Goal: Connect with others: Connect with other users

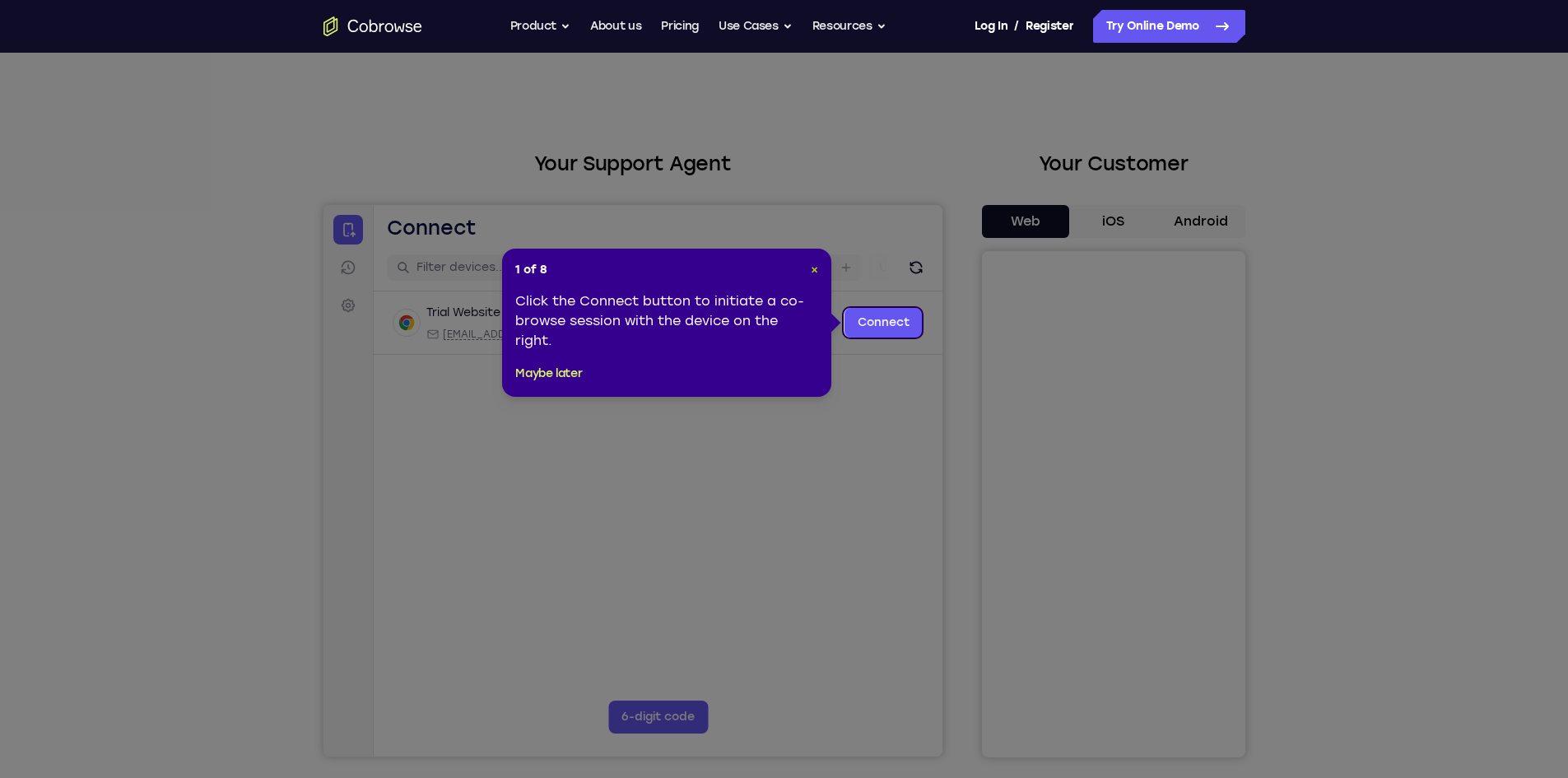
click at [811, 272] on span "×" at bounding box center [815, 269] width 8 height 14
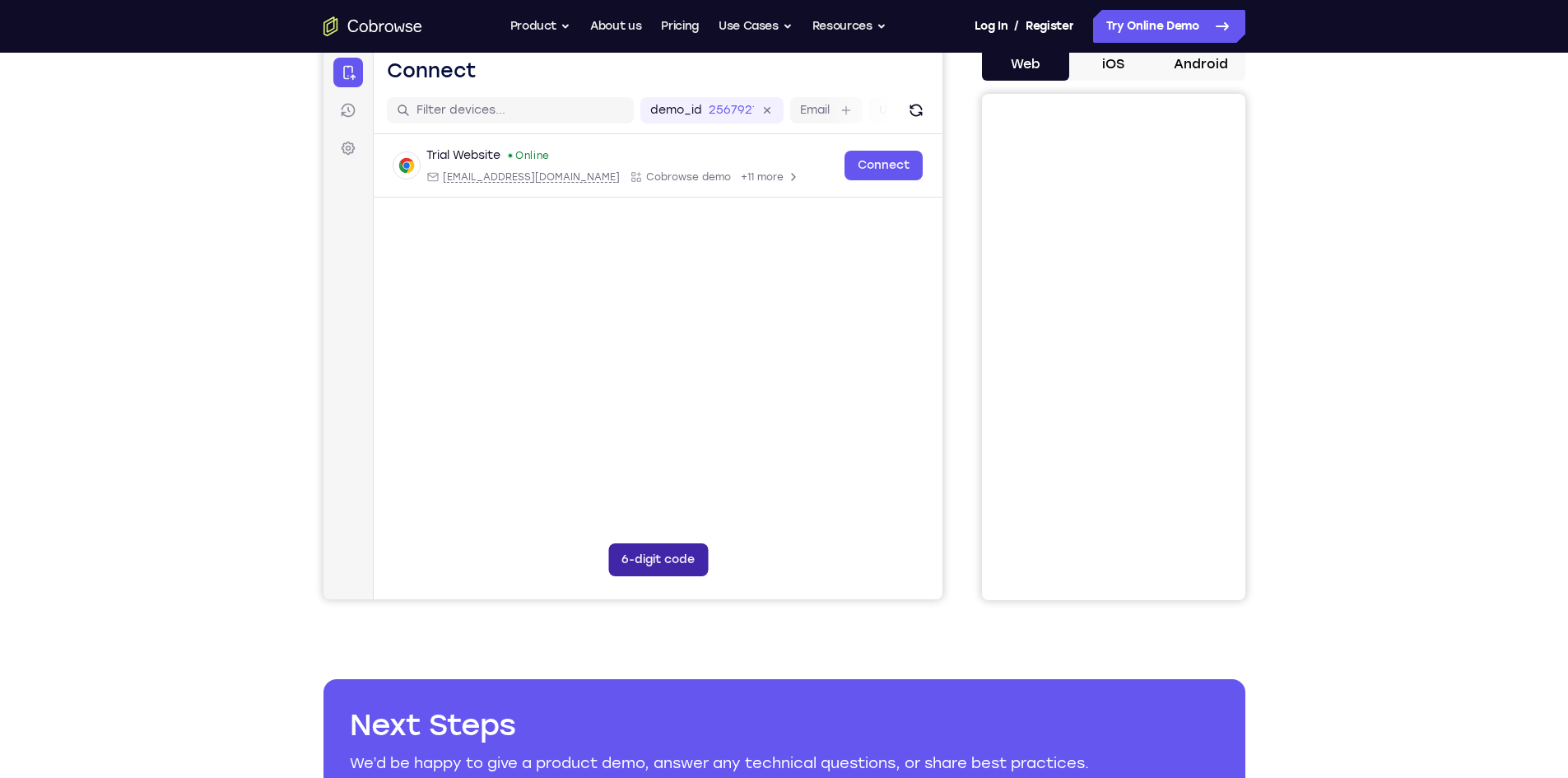
scroll to position [174, 0]
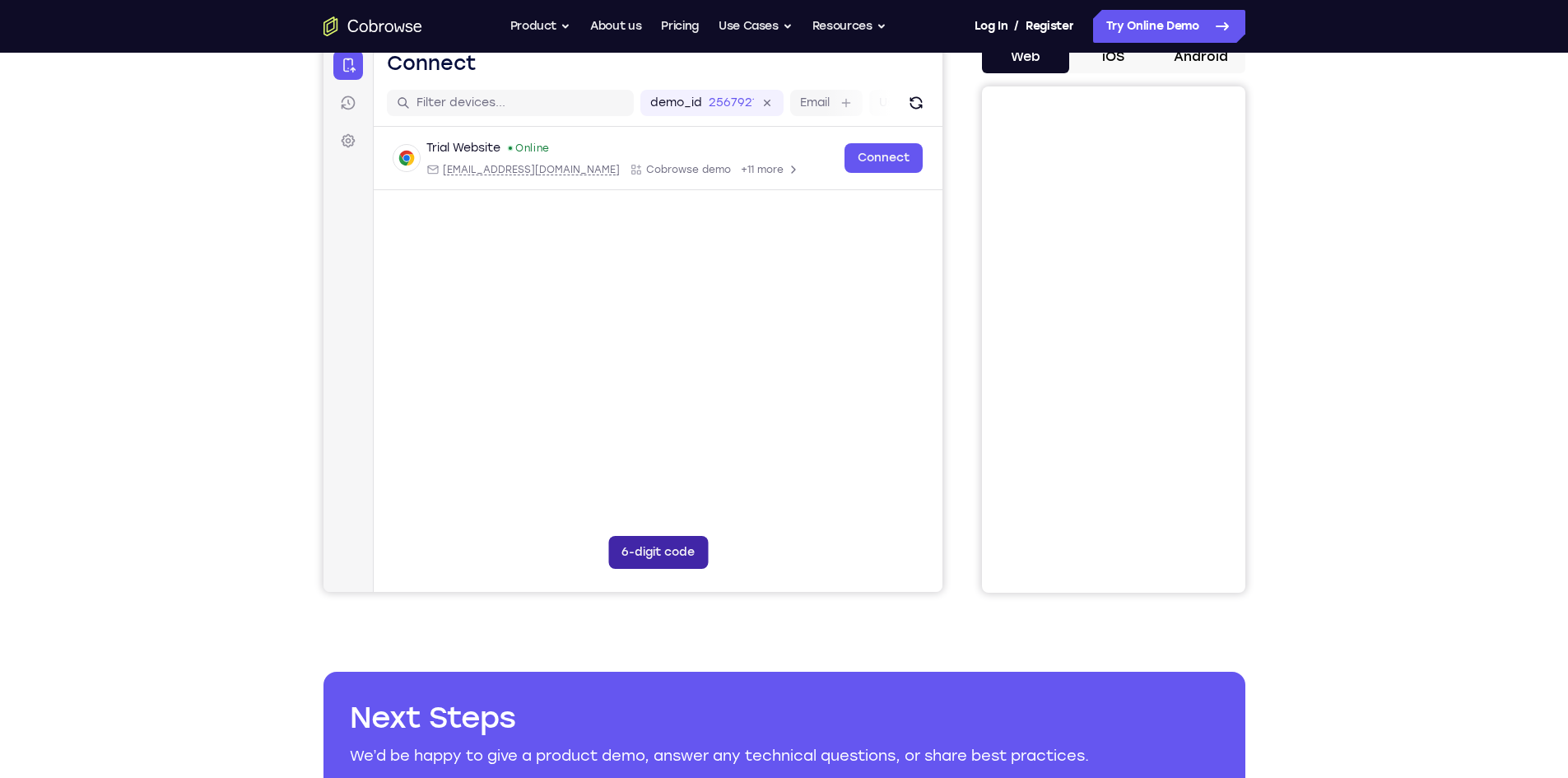
click at [629, 553] on button "6-digit code" at bounding box center [657, 552] width 99 height 33
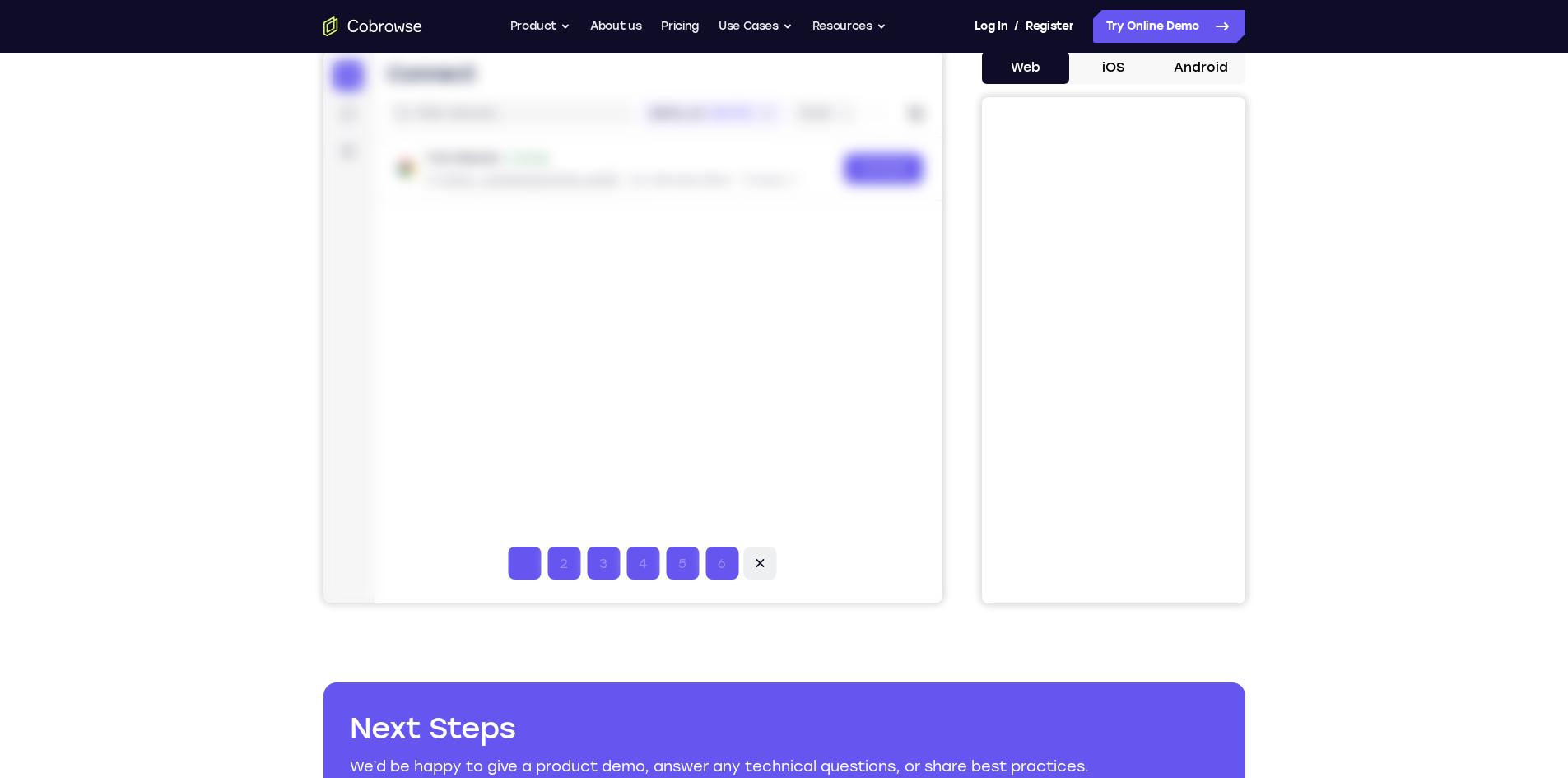
scroll to position [165, 0]
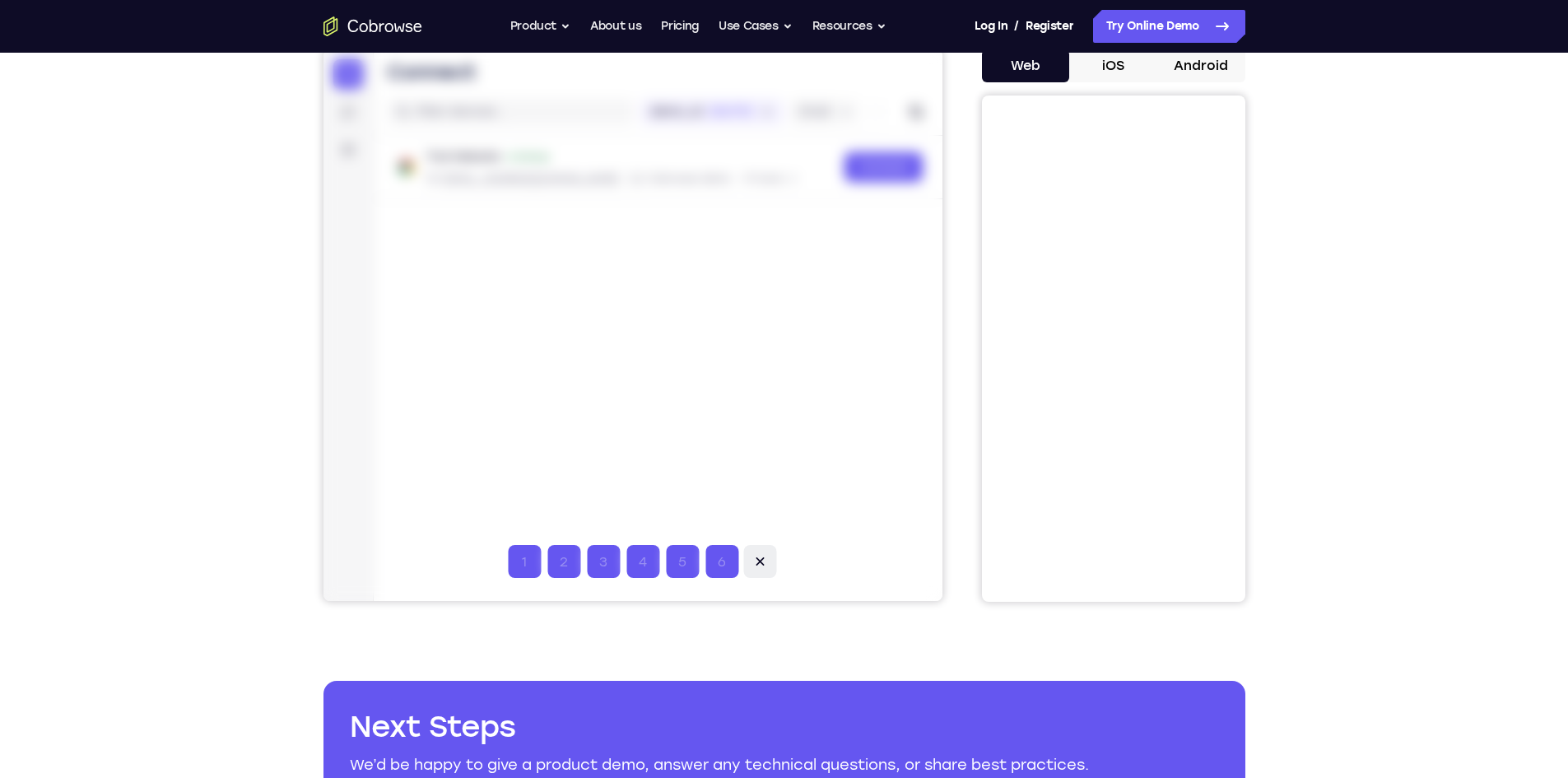
click at [763, 565] on icon at bounding box center [759, 561] width 16 height 16
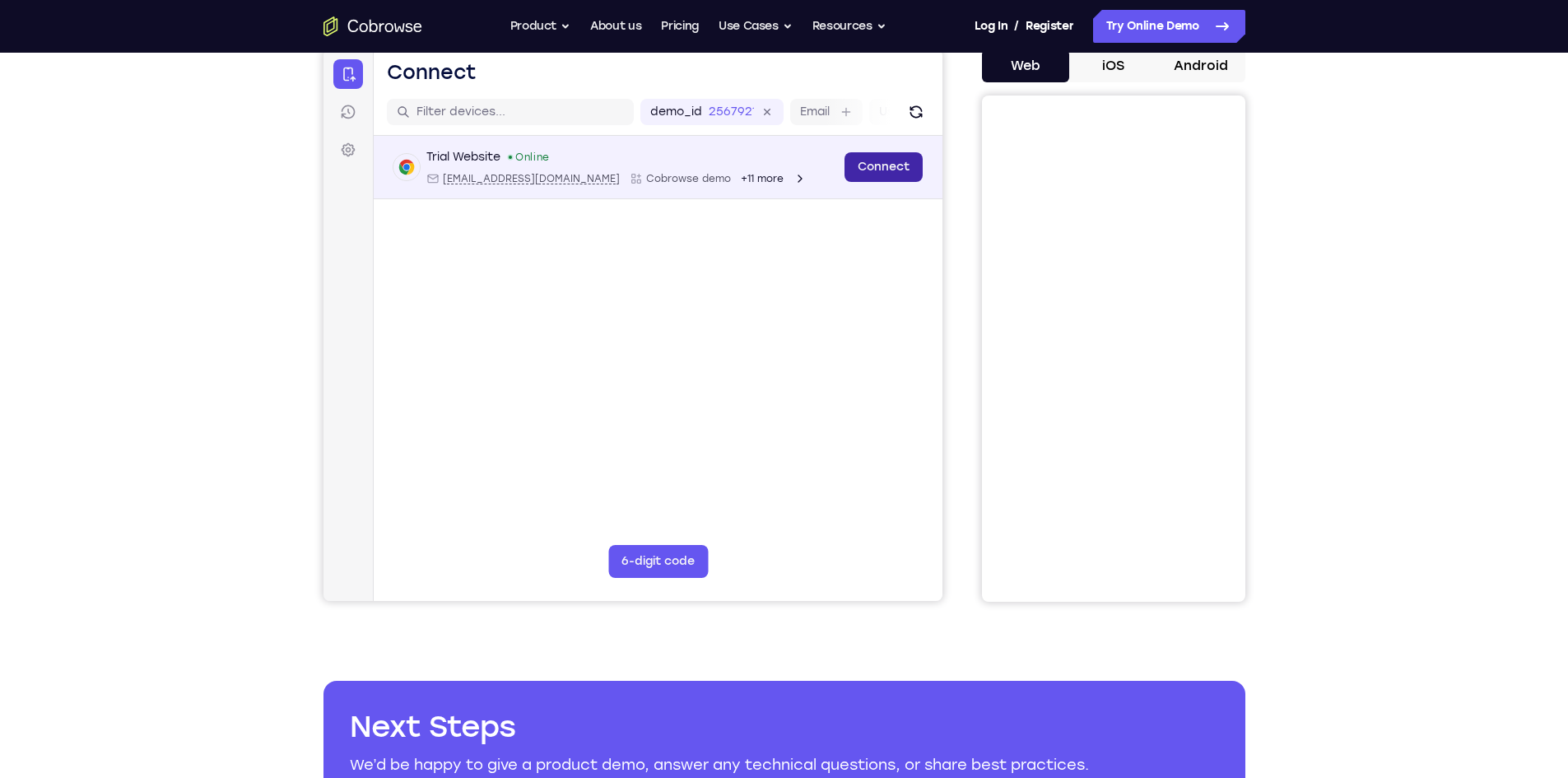
click at [872, 164] on link "Connect" at bounding box center [882, 167] width 78 height 30
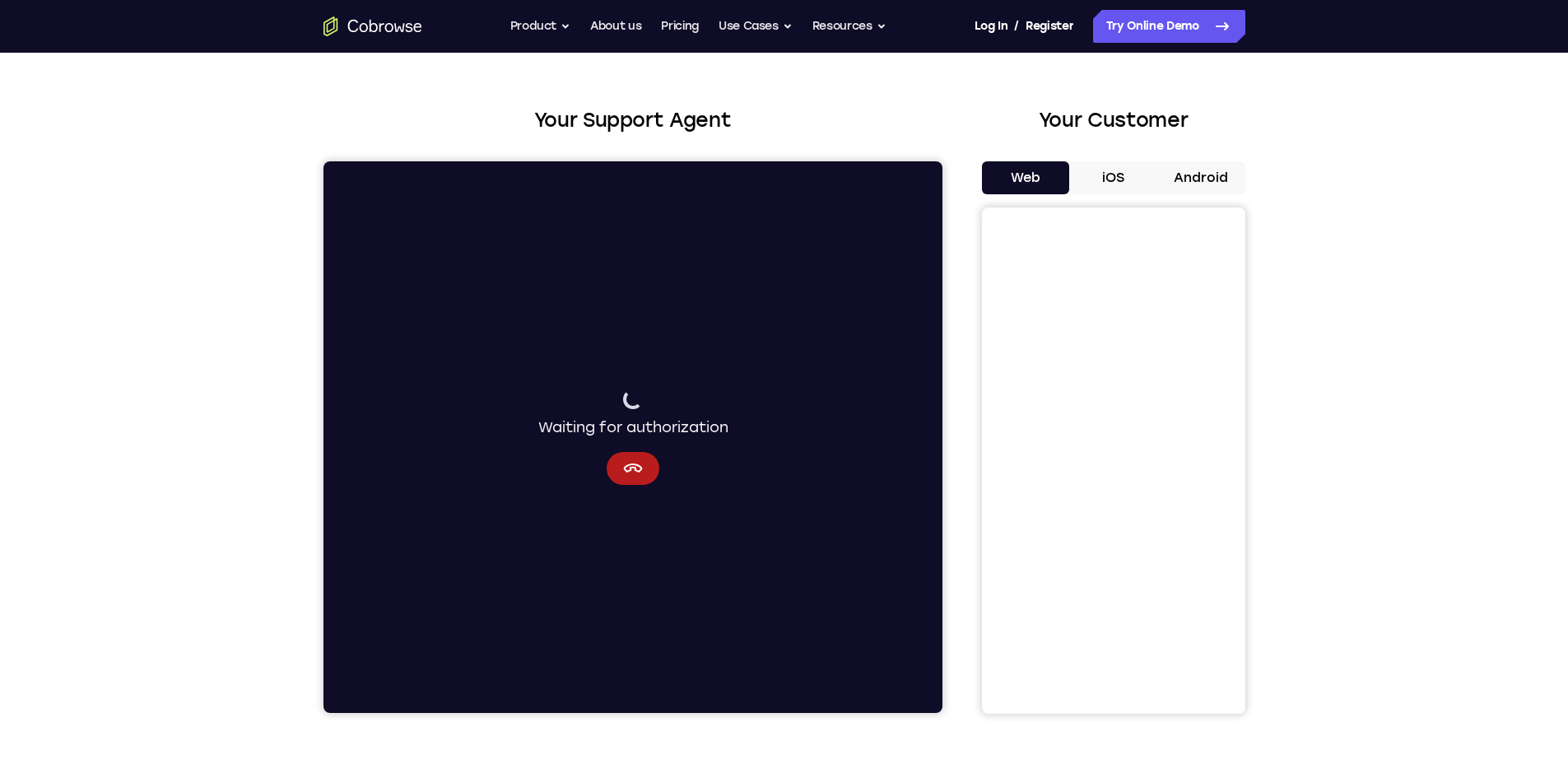
scroll to position [82, 0]
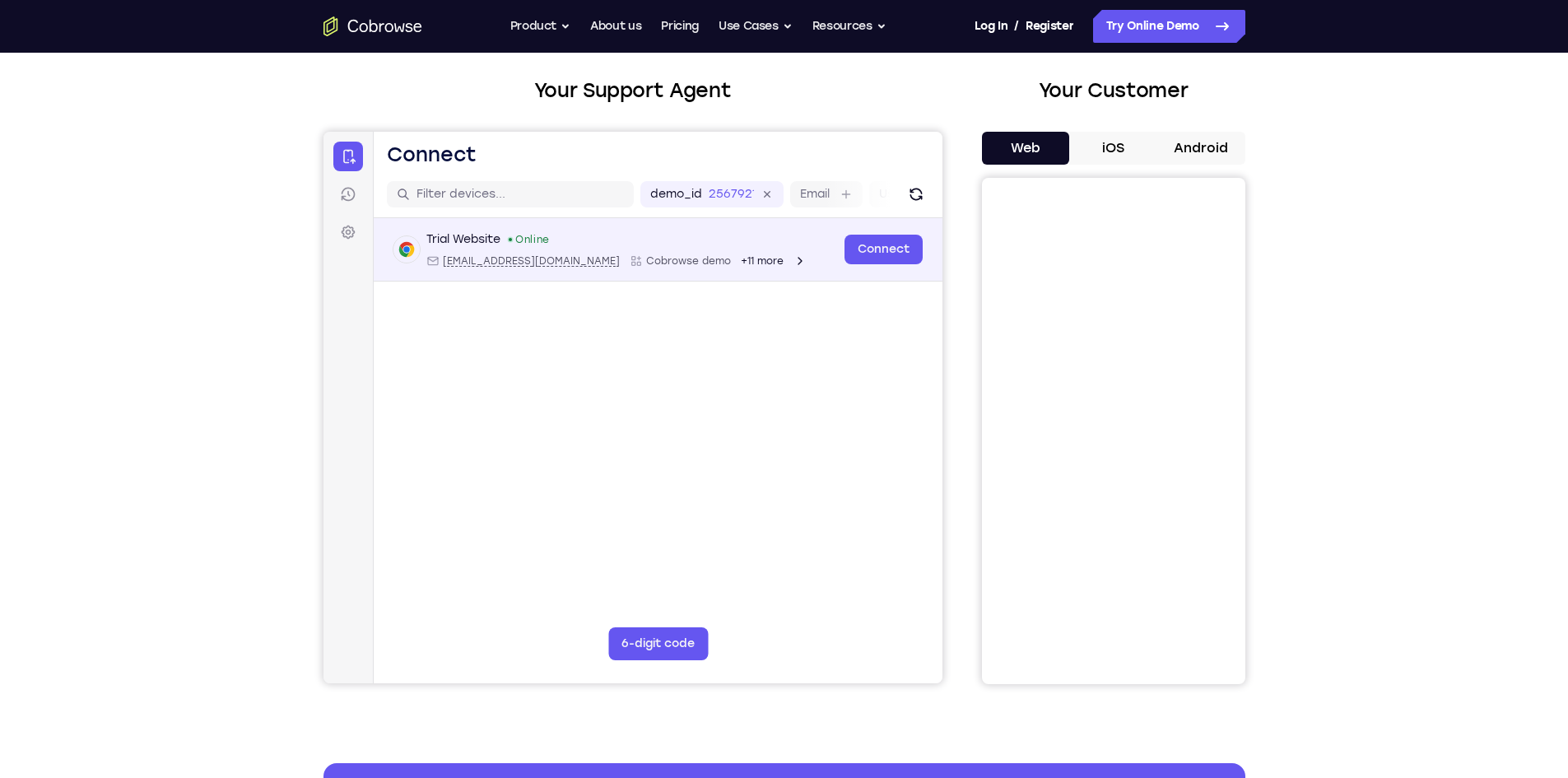
click at [696, 240] on div "Trial Website Online" at bounding box center [615, 239] width 380 height 16
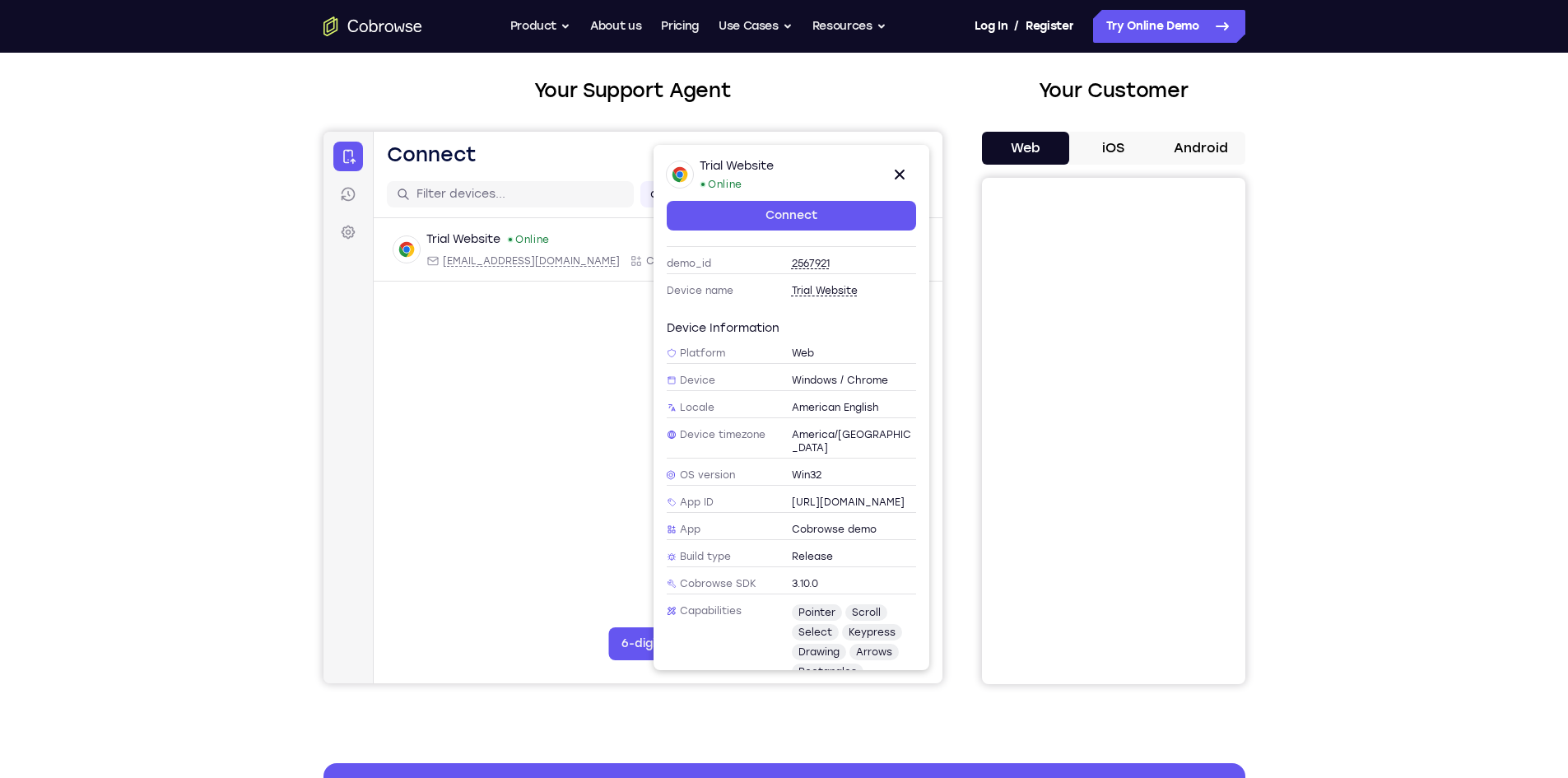
scroll to position [0, 0]
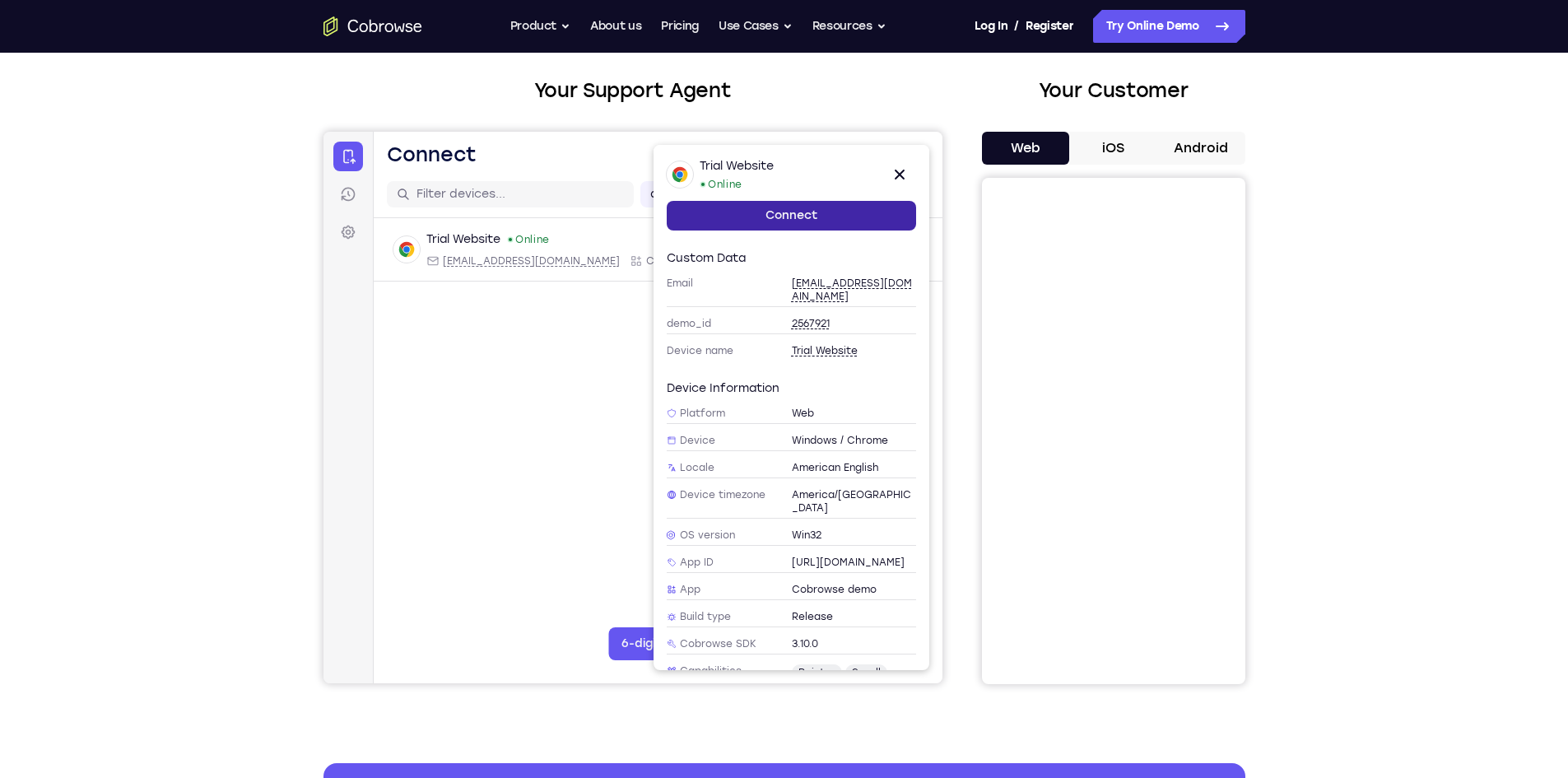
click at [770, 217] on link "Connect" at bounding box center [791, 215] width 250 height 30
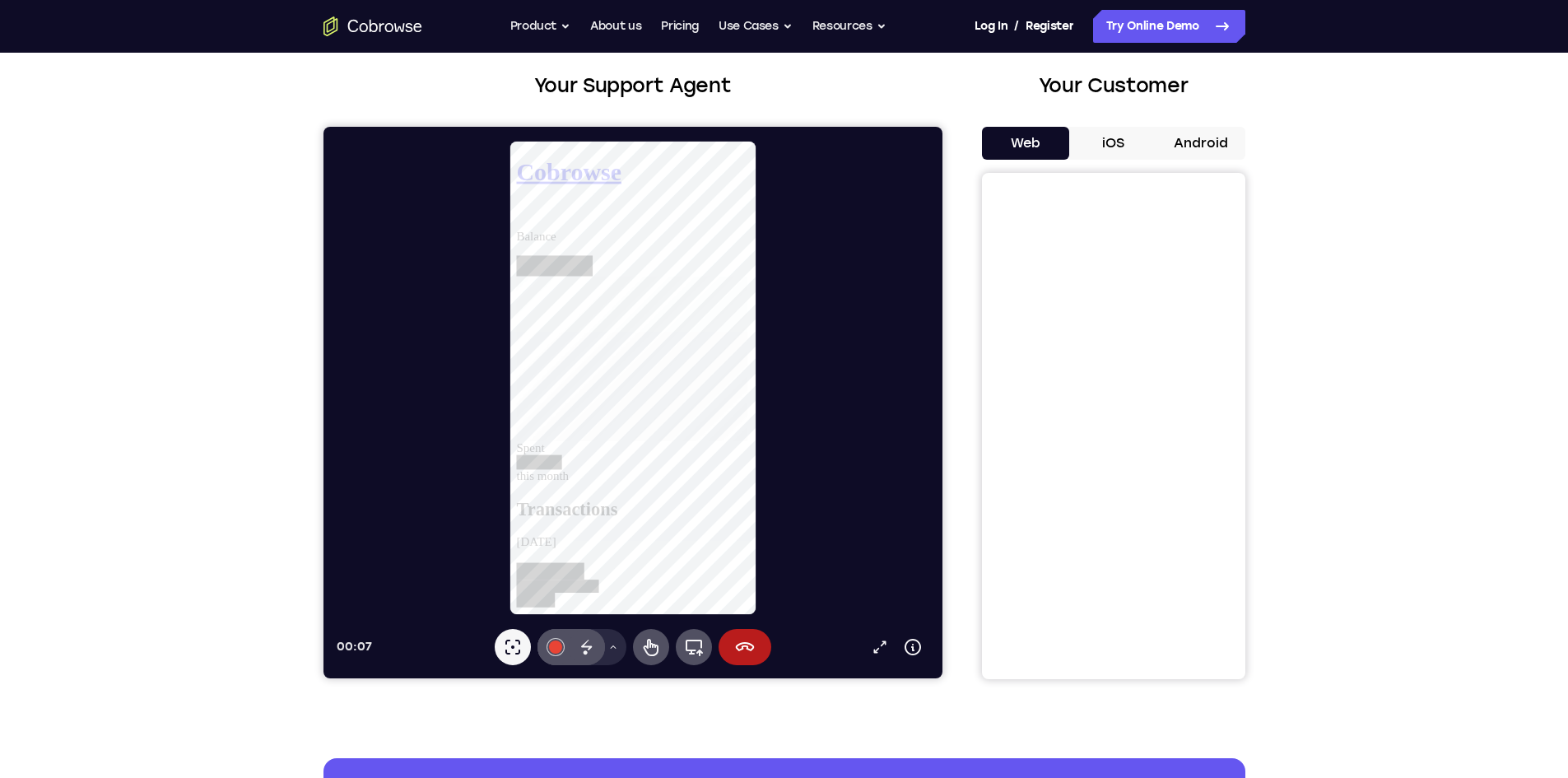
scroll to position [82, 0]
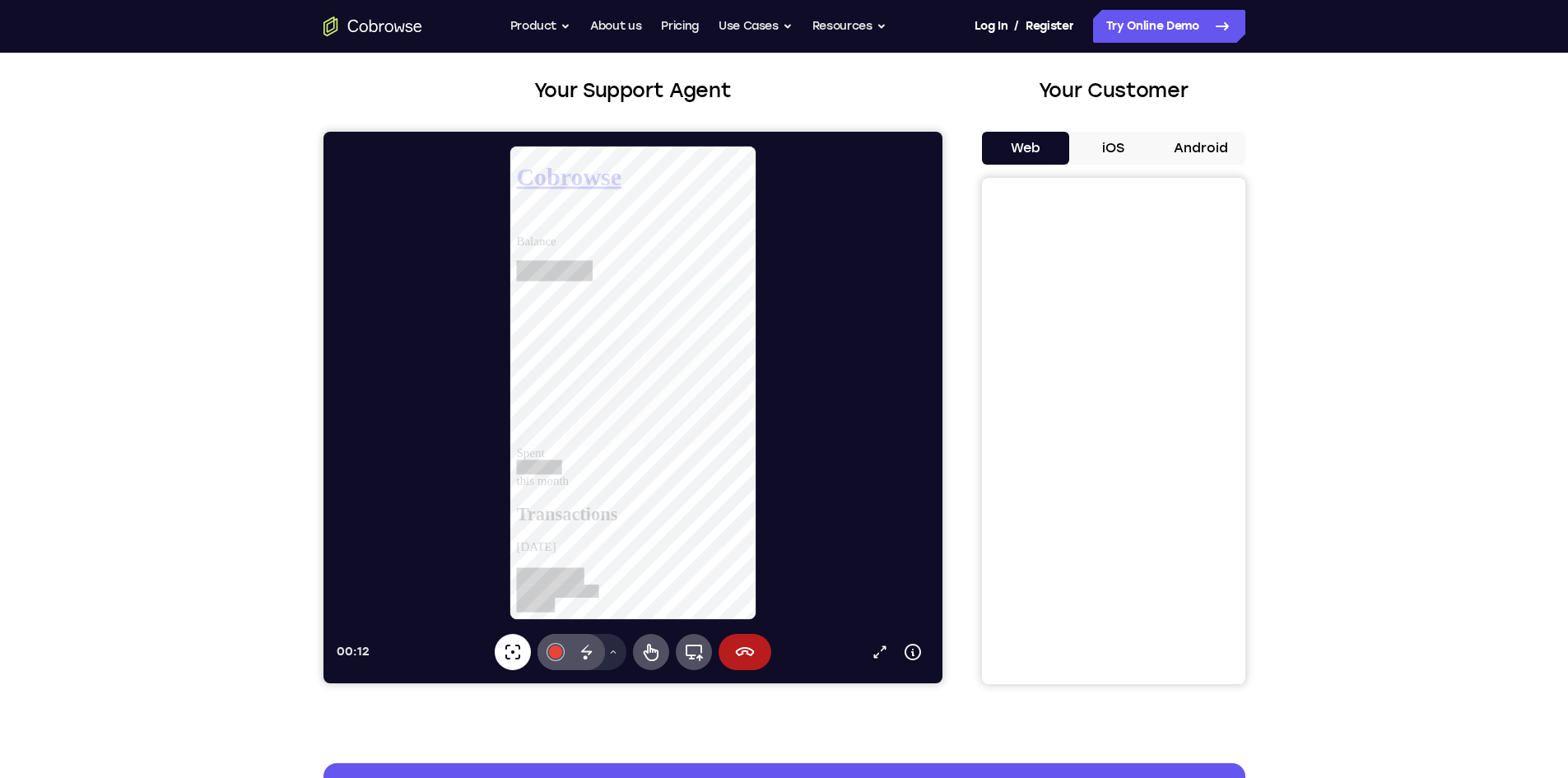
click at [521, 643] on icon at bounding box center [512, 652] width 19 height 19
click at [615, 652] on icon at bounding box center [612, 652] width 10 height 10
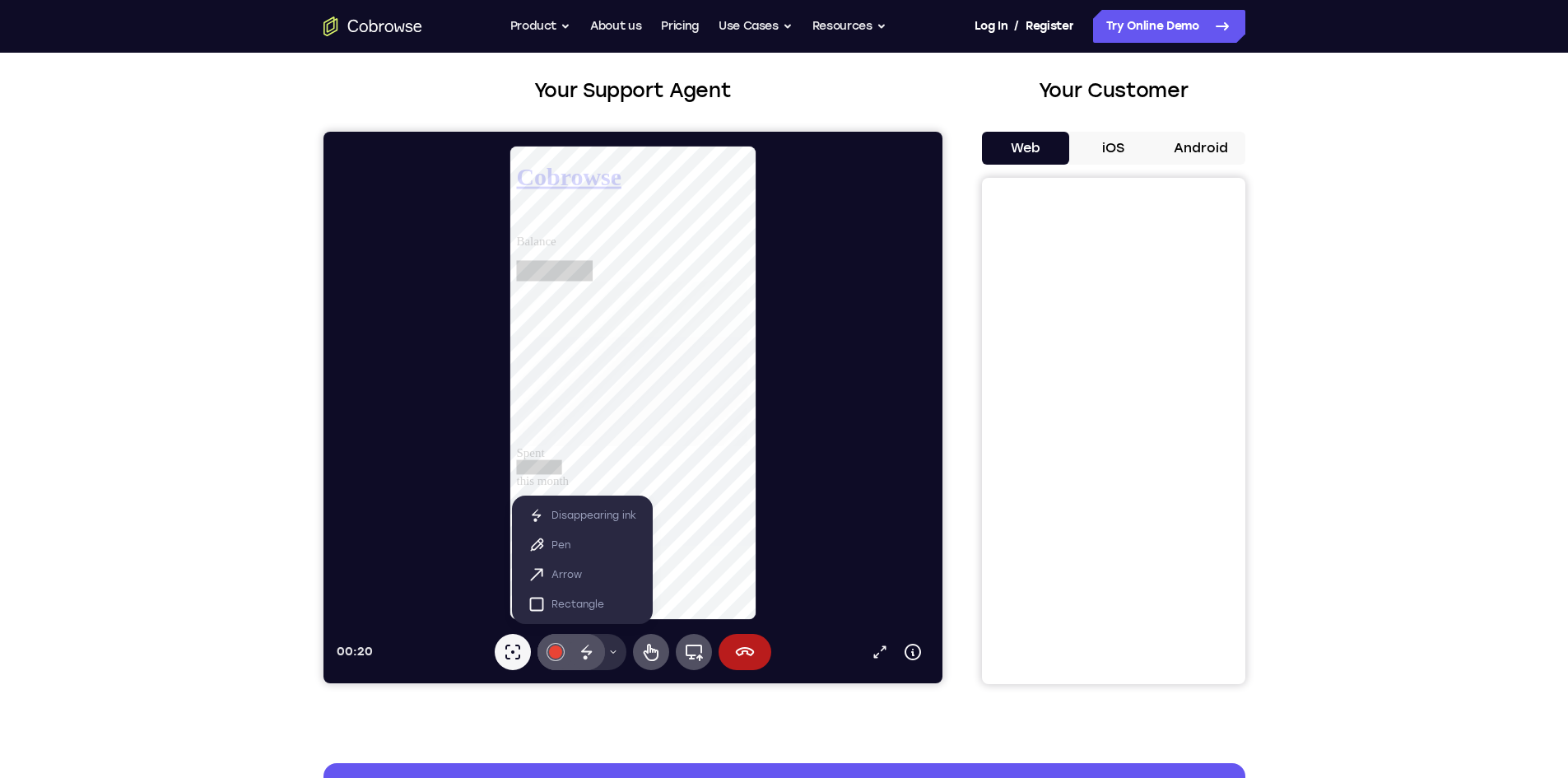
click at [615, 652] on icon at bounding box center [612, 652] width 10 height 10
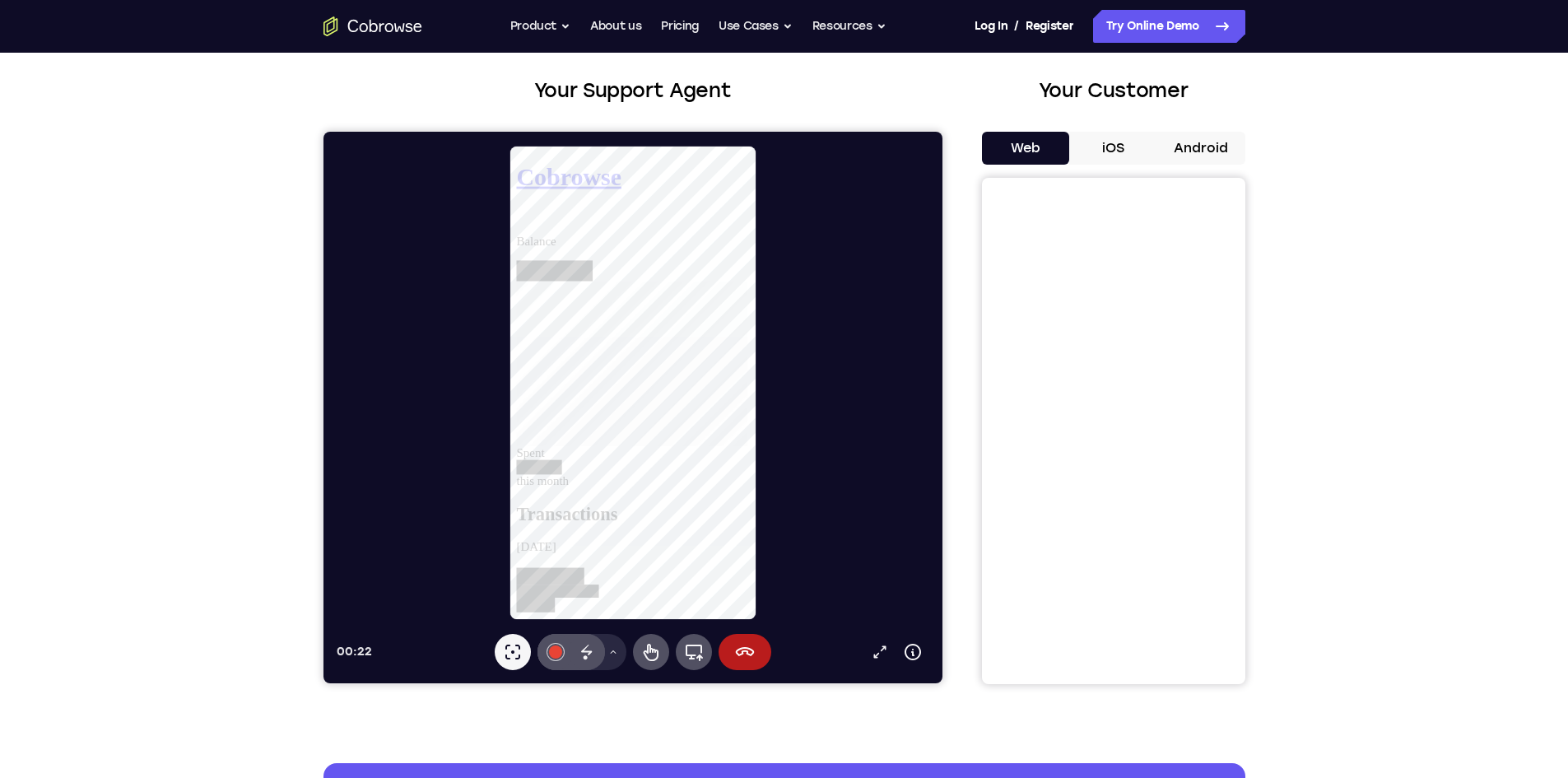
drag, startPoint x: 647, startPoint y: 648, endPoint x: 645, endPoint y: 632, distance: 16.1
click at [647, 648] on icon at bounding box center [650, 653] width 14 height 17
click at [733, 239] on main "Balance Spent this month" at bounding box center [641, 375] width 251 height 272
drag, startPoint x: 734, startPoint y: 448, endPoint x: 696, endPoint y: 604, distance: 160.6
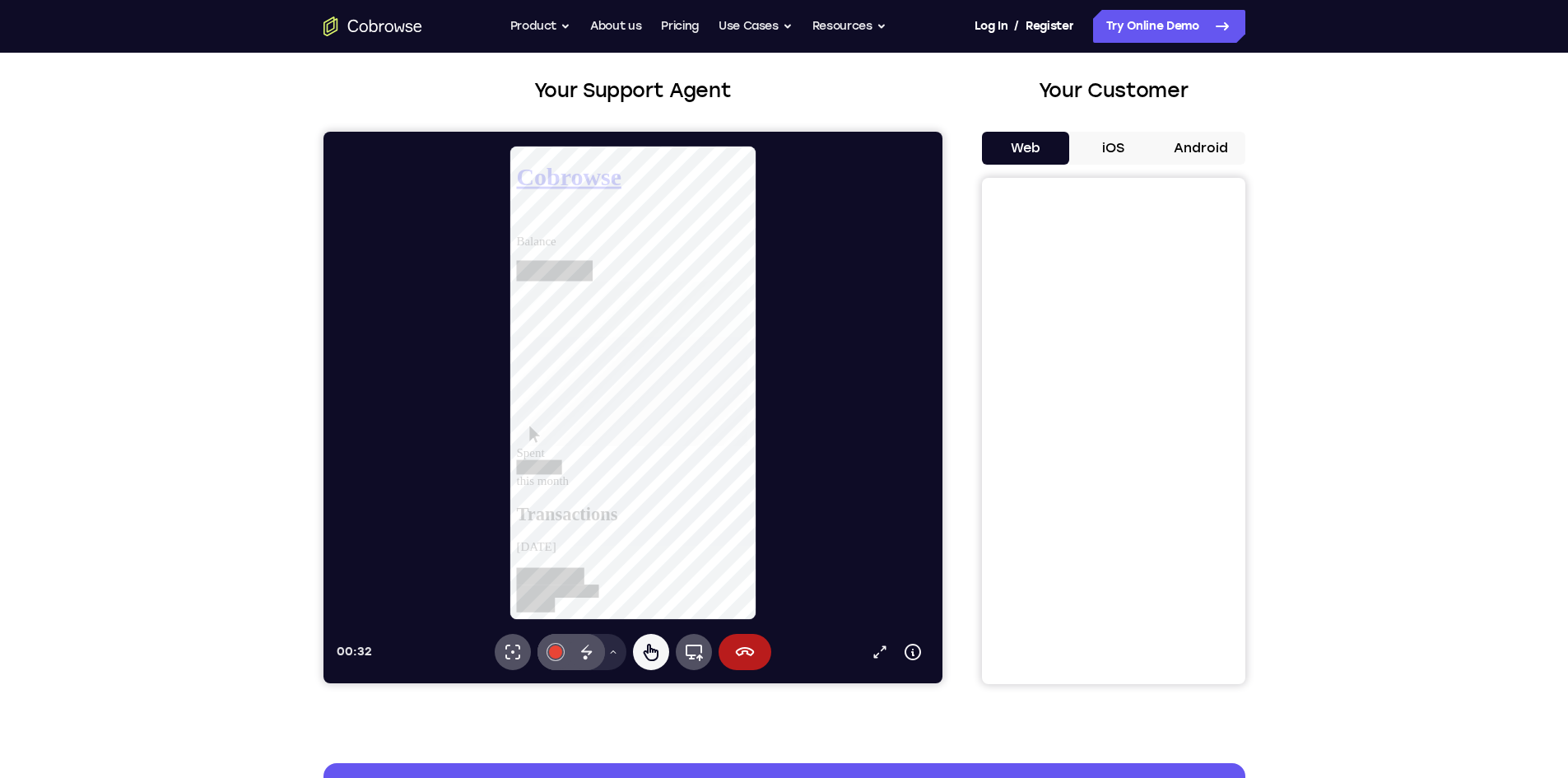
drag, startPoint x: 678, startPoint y: 473, endPoint x: 673, endPoint y: 616, distance: 143.1
click at [651, 658] on icon at bounding box center [650, 652] width 19 height 19
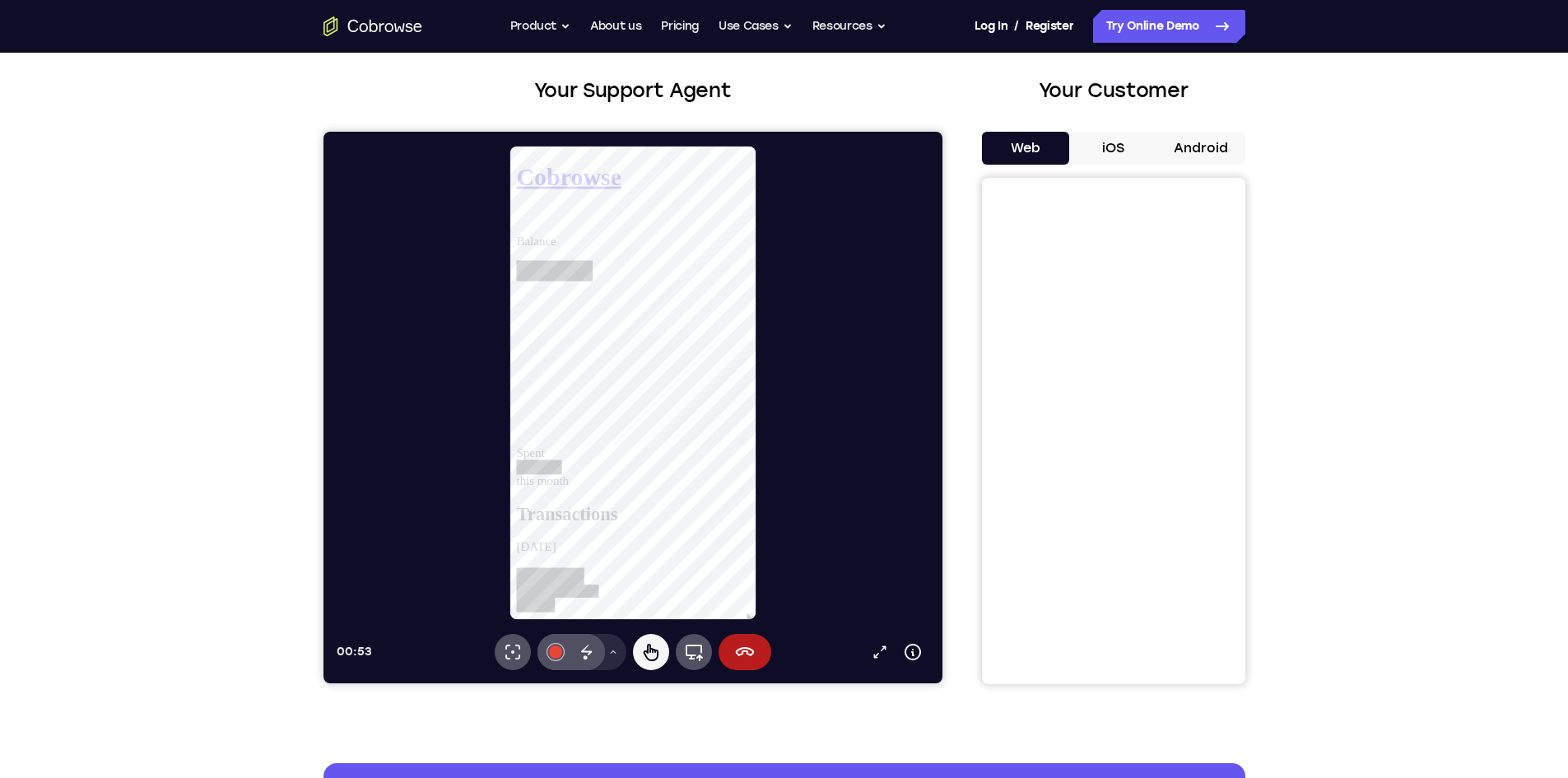
scroll to position [198, 0]
click at [696, 650] on icon at bounding box center [693, 652] width 19 height 19
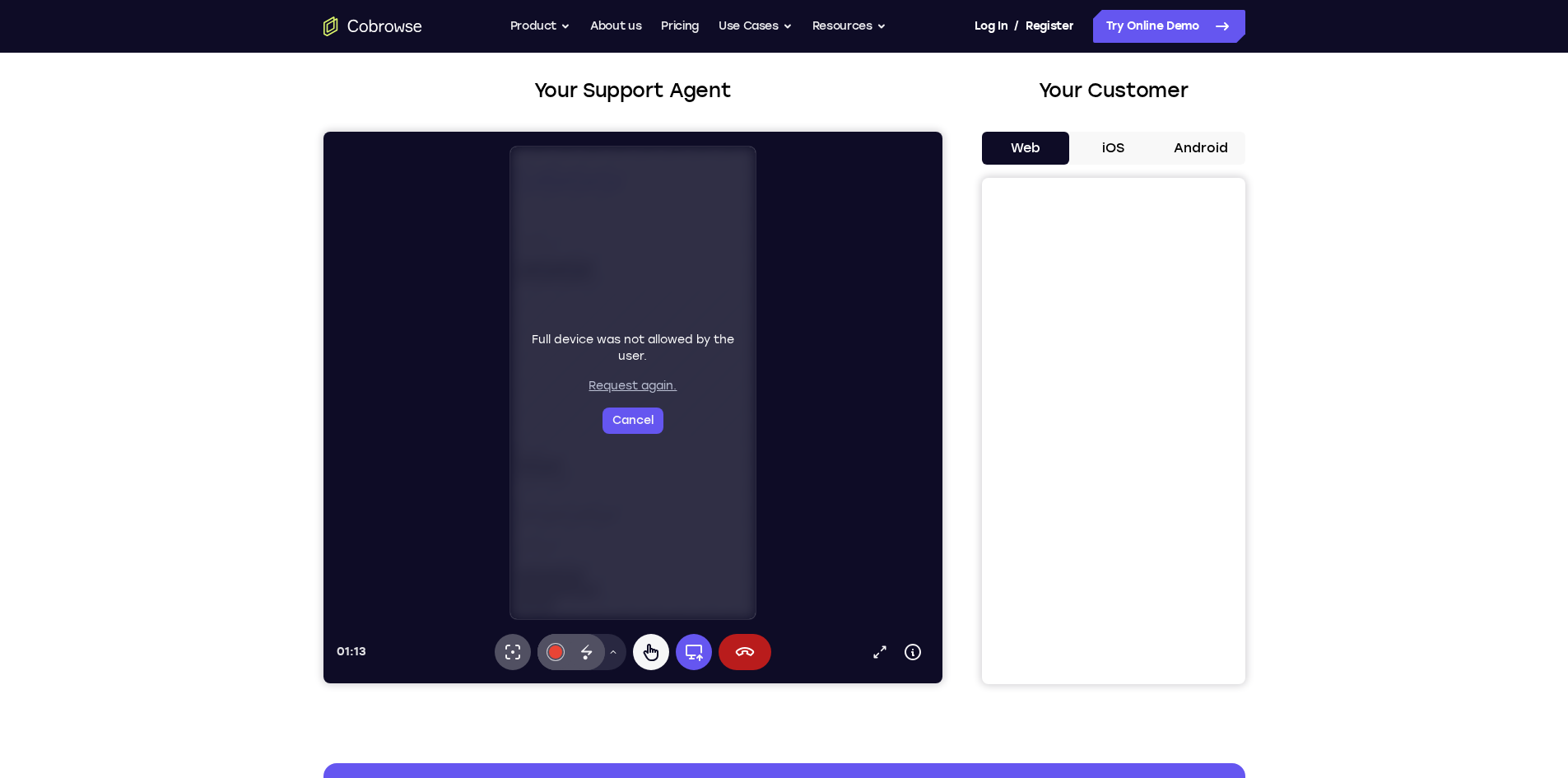
click at [646, 384] on button "Request again." at bounding box center [632, 386] width 88 height 16
click at [640, 411] on button "Cancel" at bounding box center [632, 420] width 61 height 26
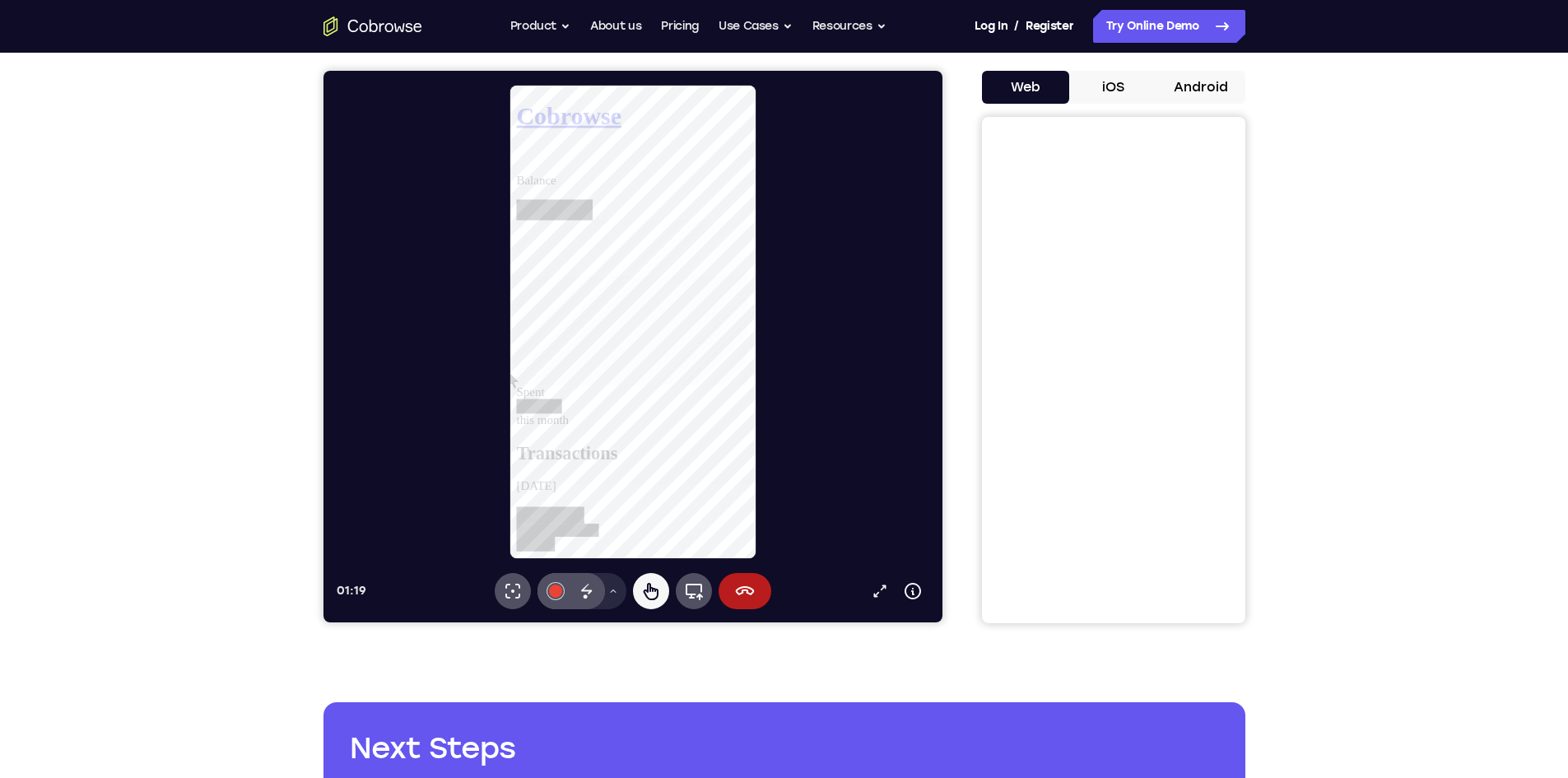
scroll to position [247, 0]
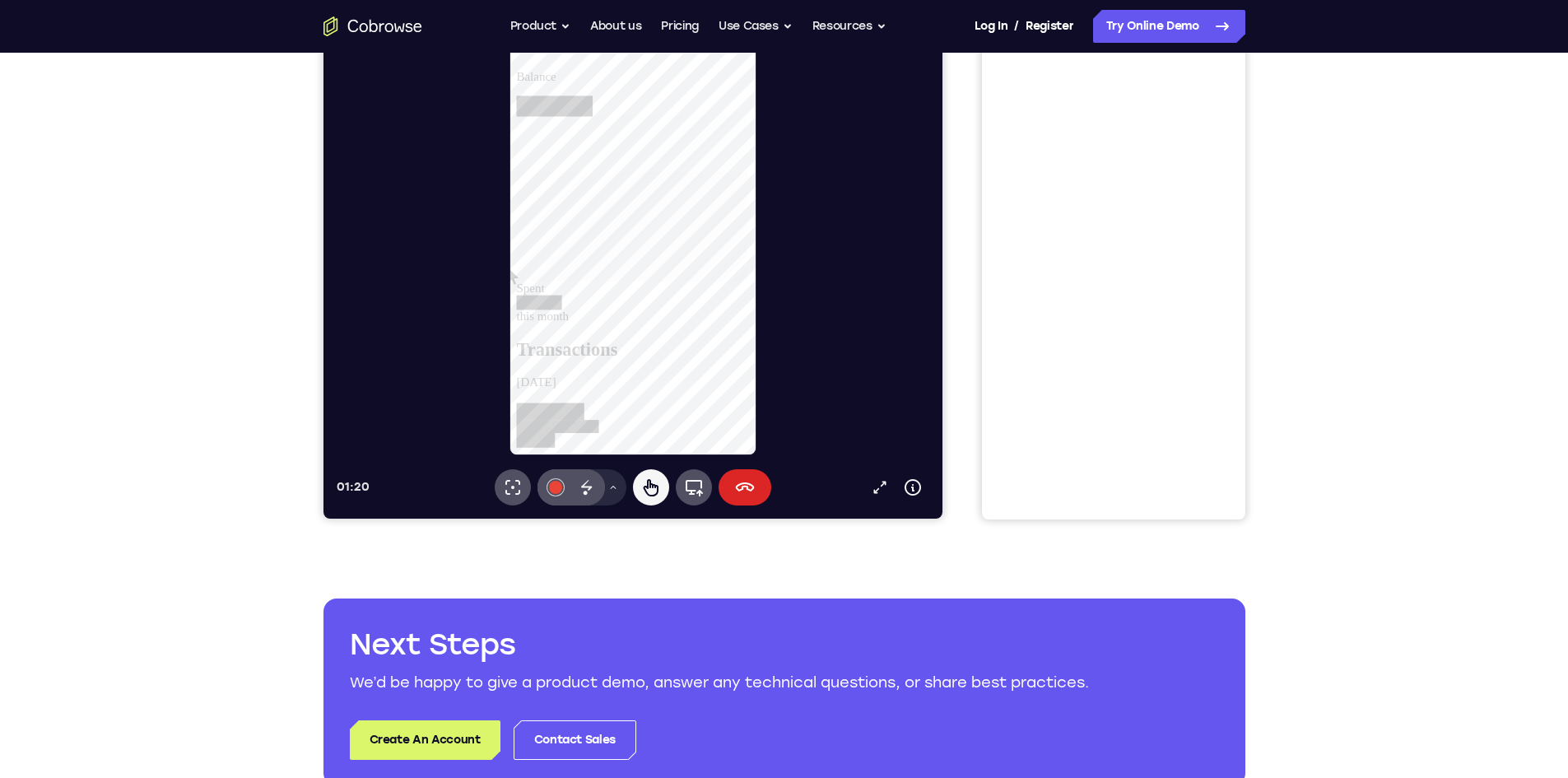
click at [742, 485] on icon at bounding box center [743, 487] width 19 height 19
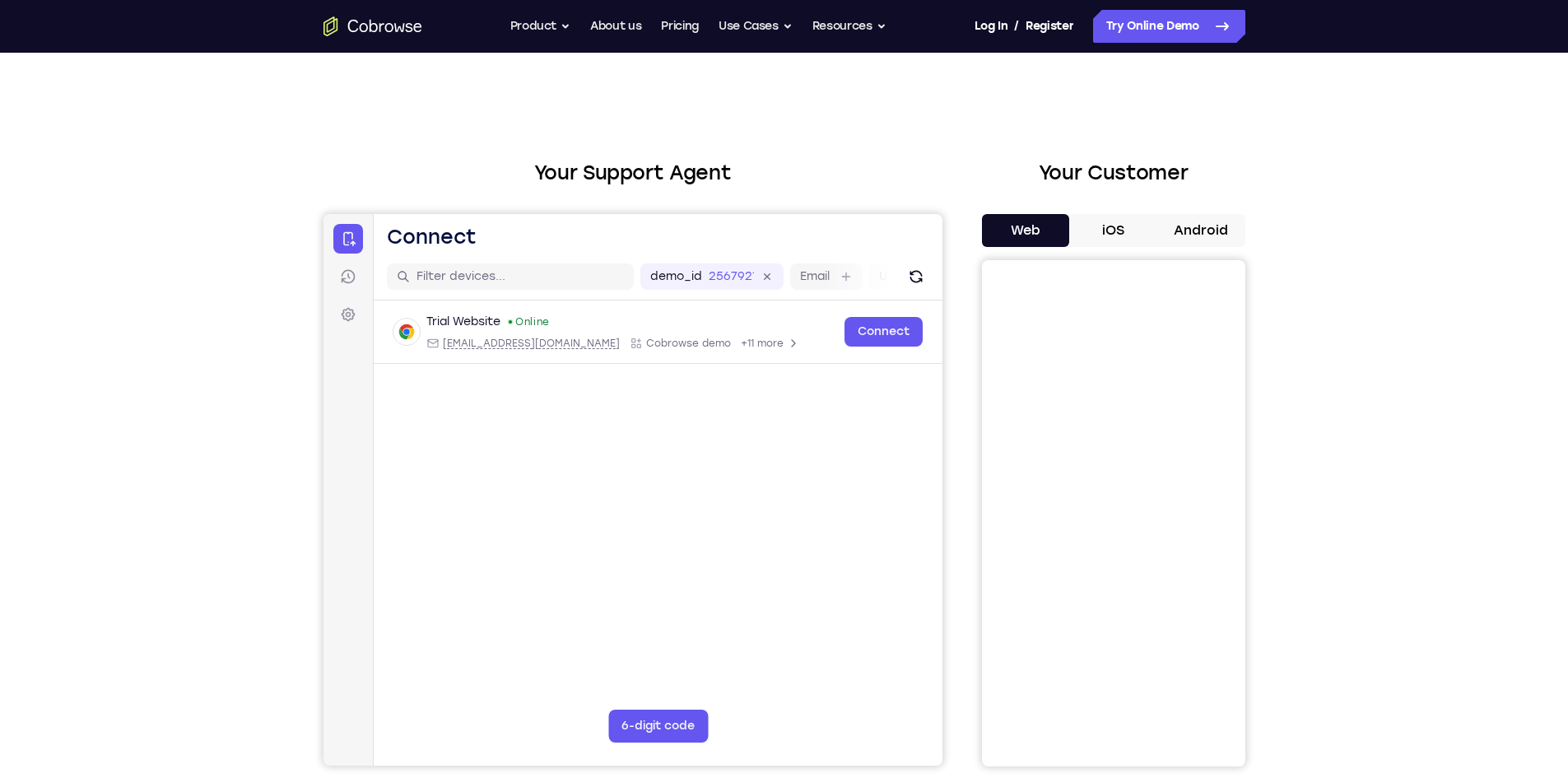
scroll to position [82, 0]
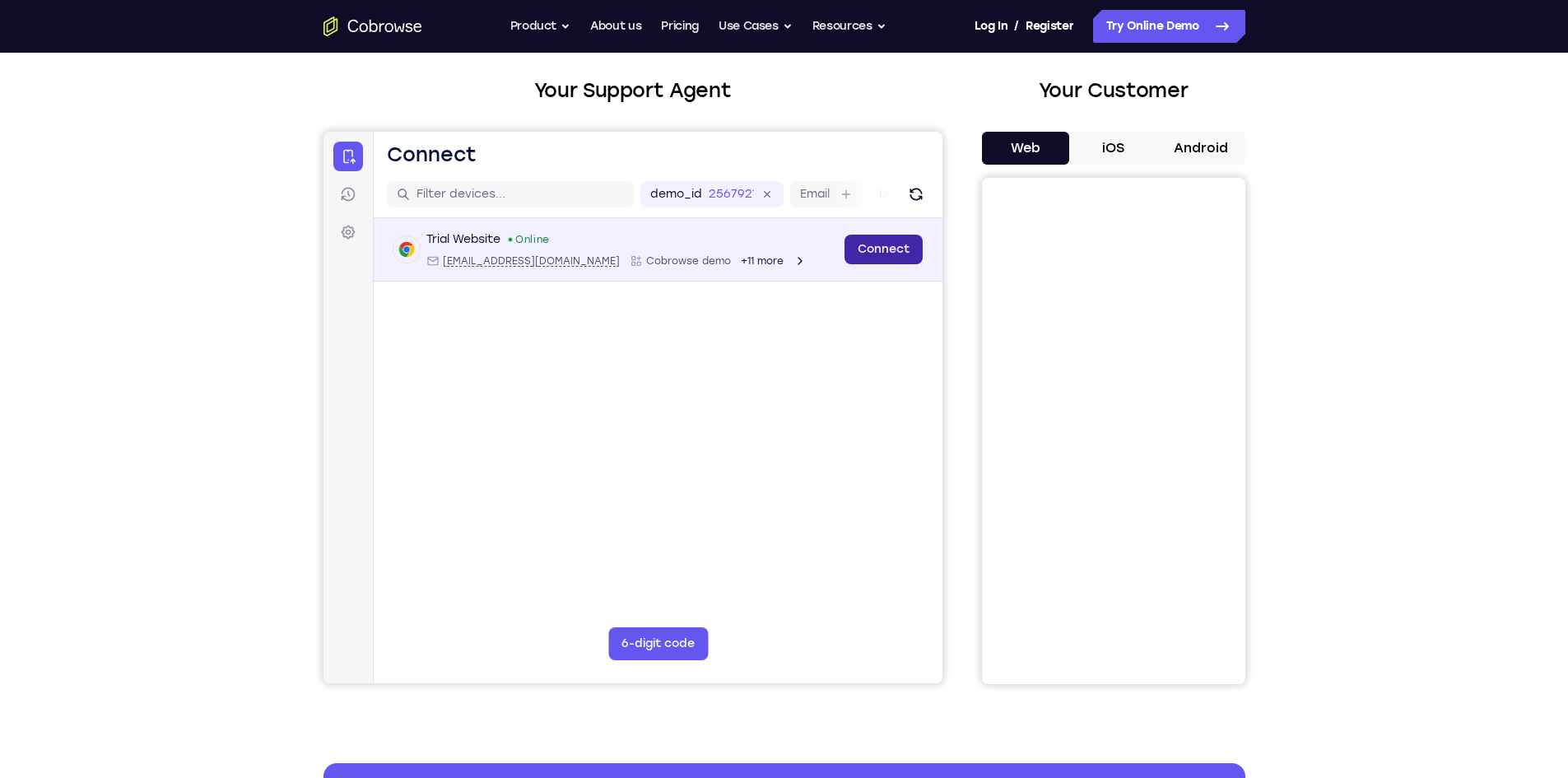
click at [899, 247] on link "Connect" at bounding box center [882, 249] width 78 height 30
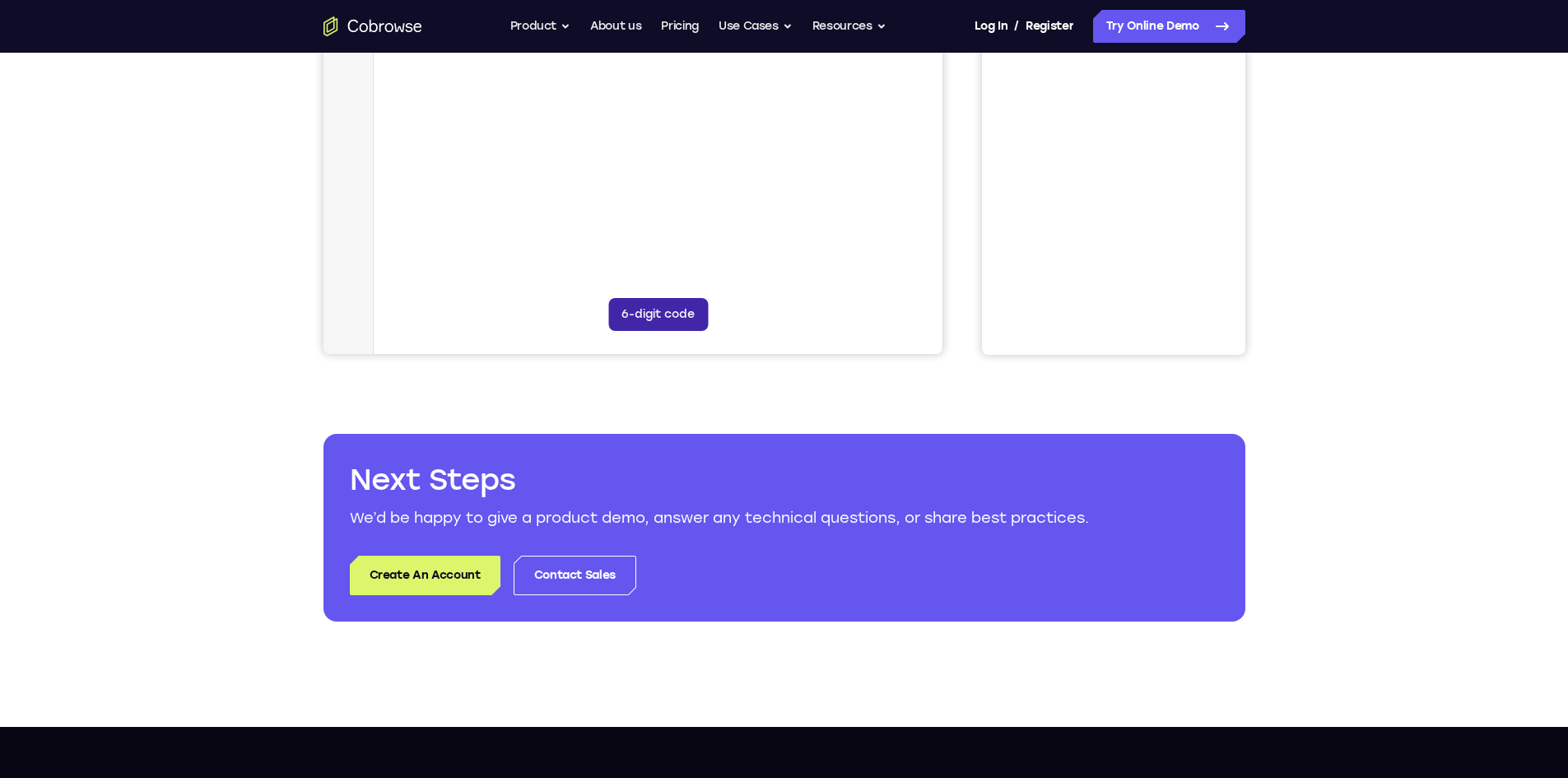
scroll to position [0, 0]
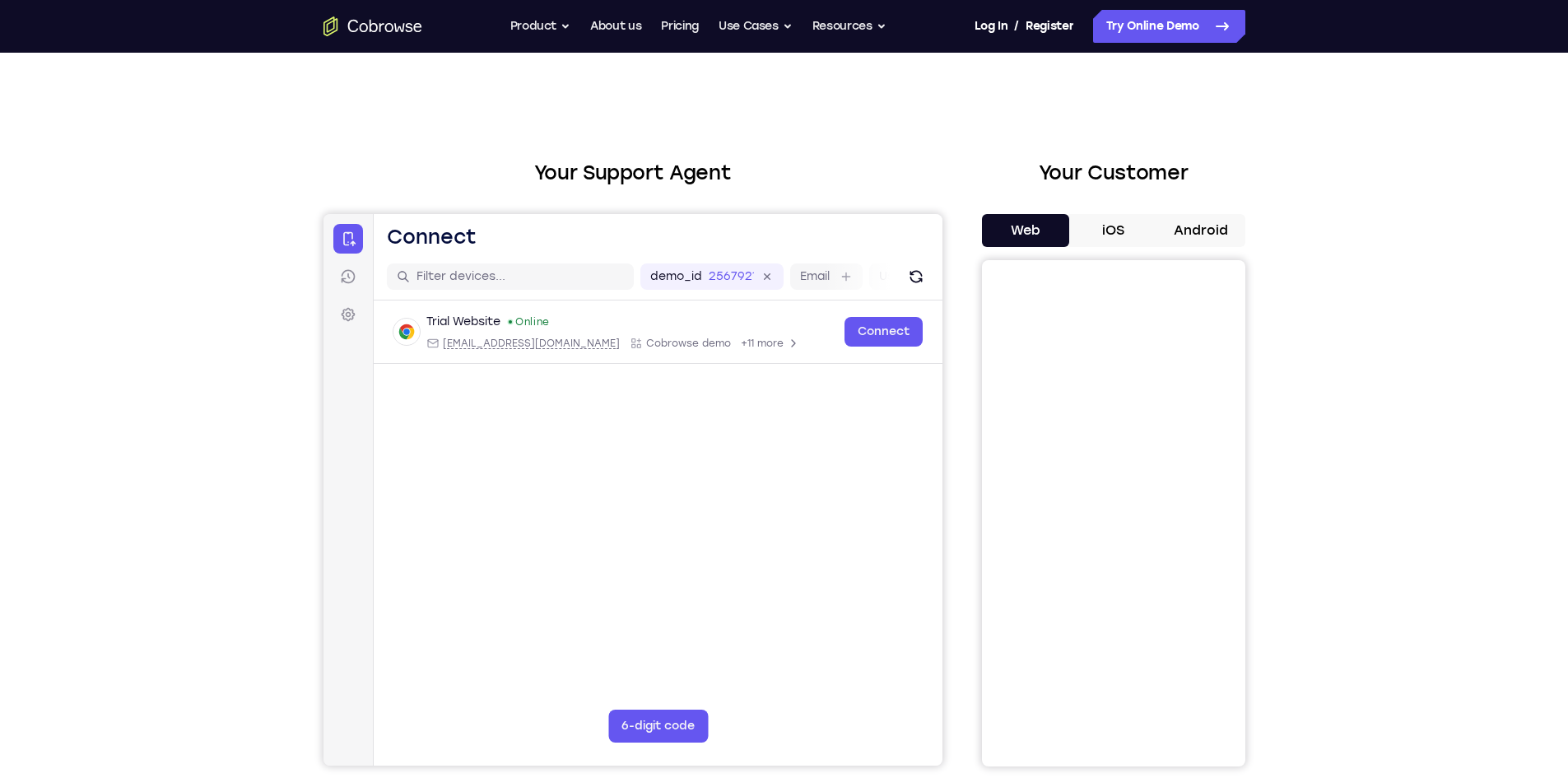
click at [1108, 234] on button "iOS" at bounding box center [1113, 230] width 88 height 33
click at [1214, 224] on button "Android" at bounding box center [1201, 230] width 88 height 33
click at [1092, 228] on button "iOS" at bounding box center [1113, 230] width 88 height 33
click at [1042, 228] on button "Web" at bounding box center [1025, 230] width 88 height 33
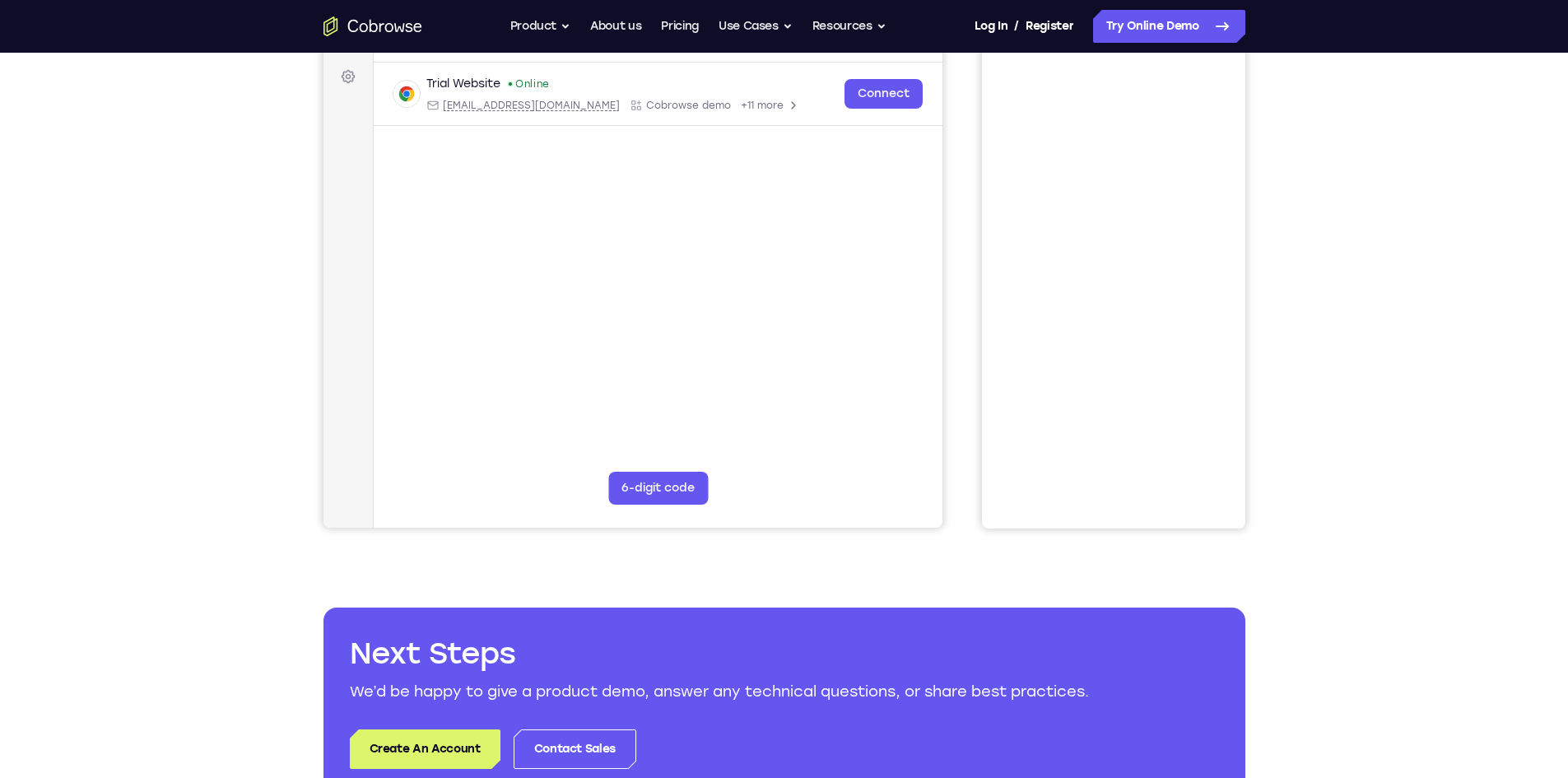
scroll to position [247, 0]
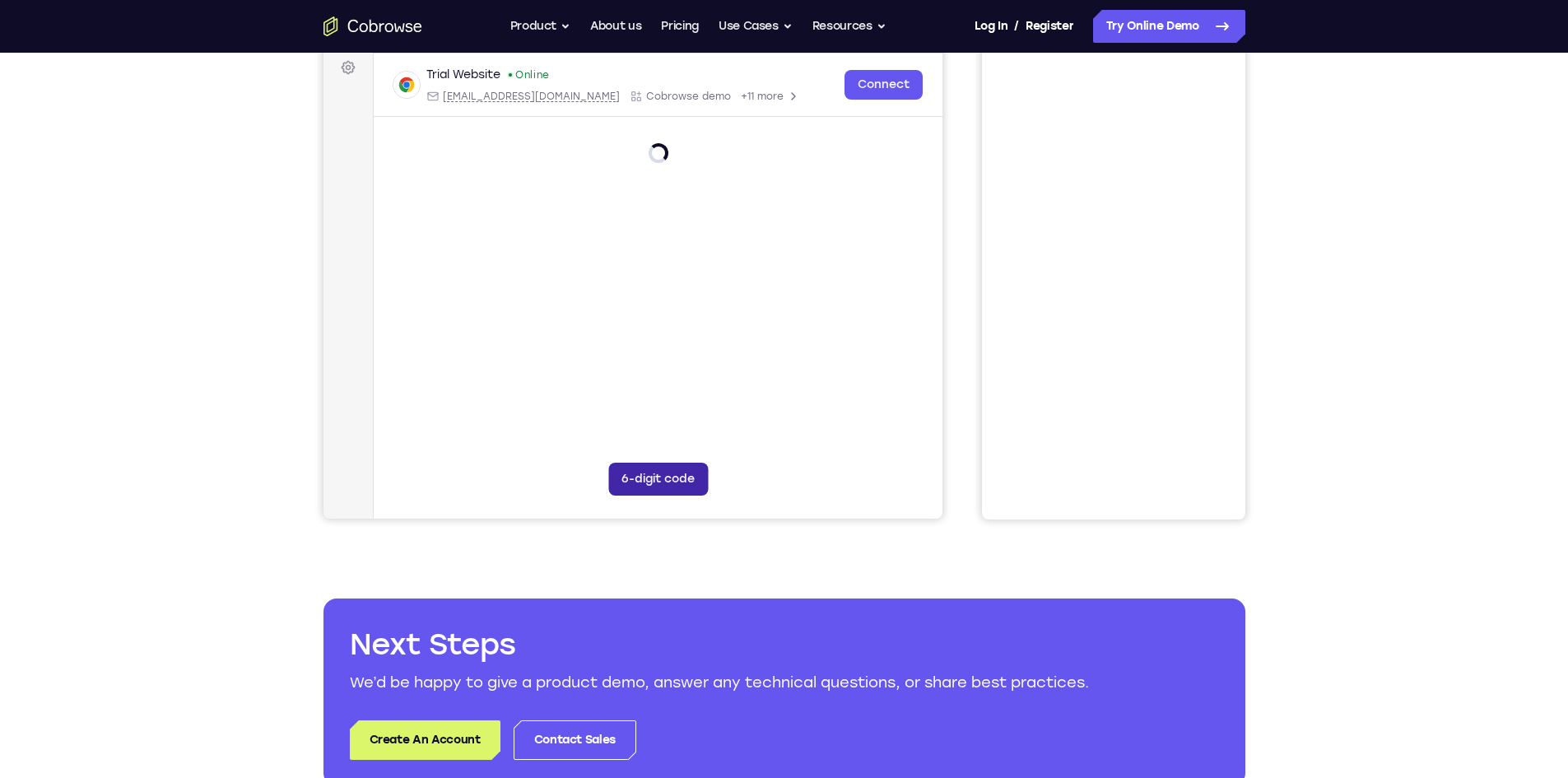
click at [663, 481] on button "6-digit code" at bounding box center [657, 479] width 99 height 33
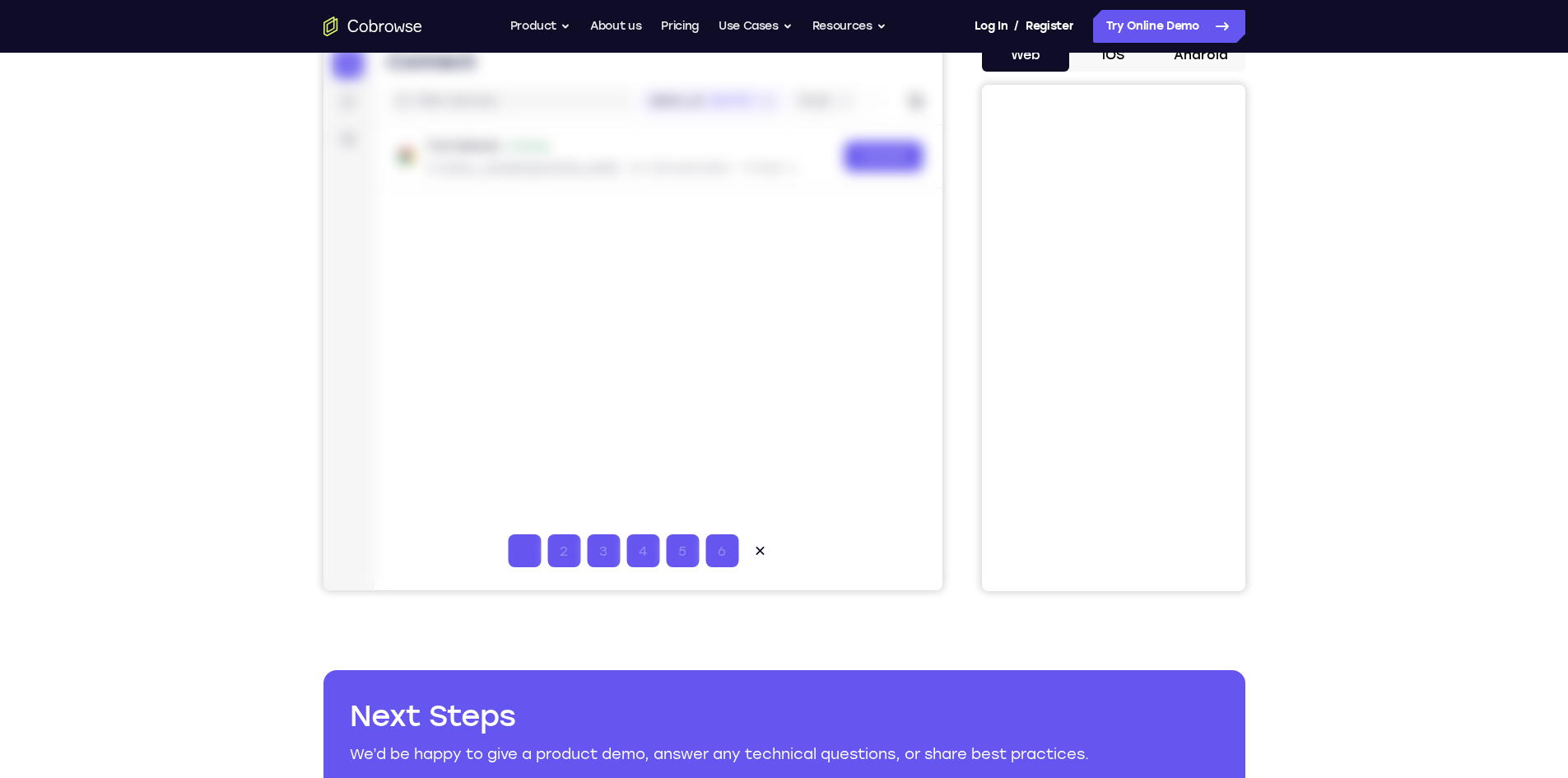
scroll to position [82, 0]
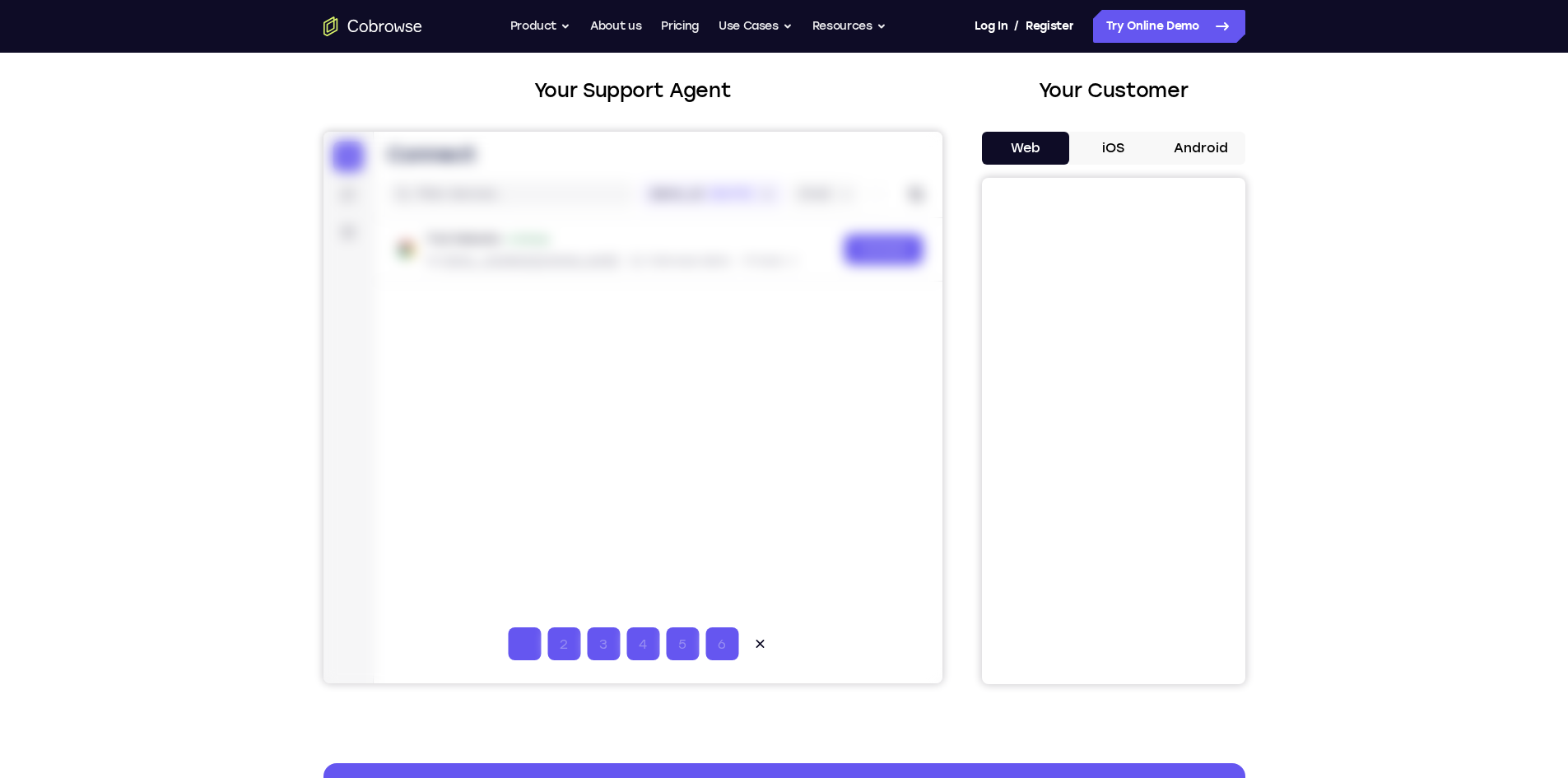
type input "1"
type input "2"
type input "3"
type input "4"
type input "5"
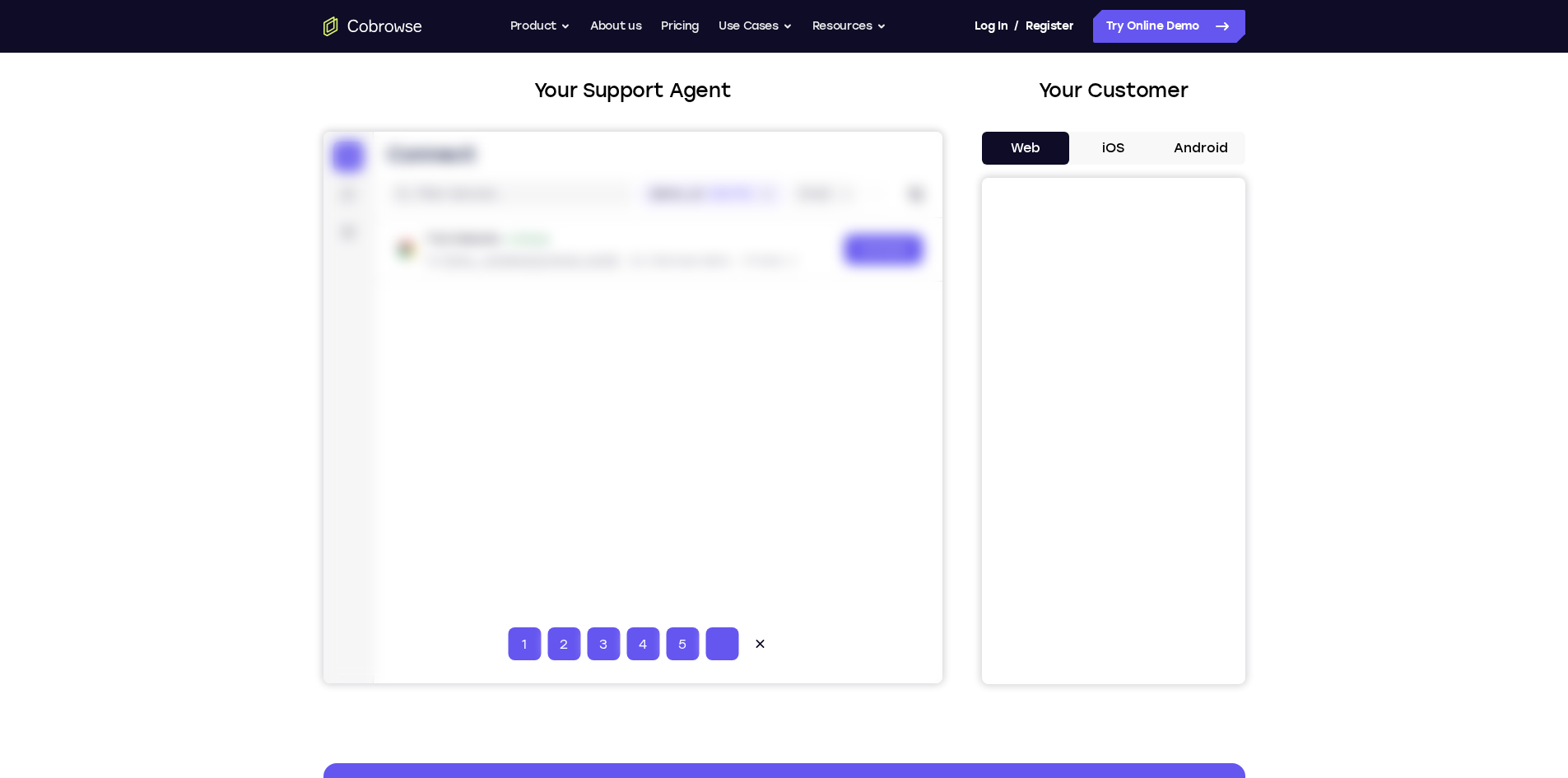
type input "6"
click at [763, 644] on icon at bounding box center [759, 643] width 16 height 16
click at [677, 646] on button "6-digit code" at bounding box center [657, 644] width 99 height 33
type input "2"
type input "7"
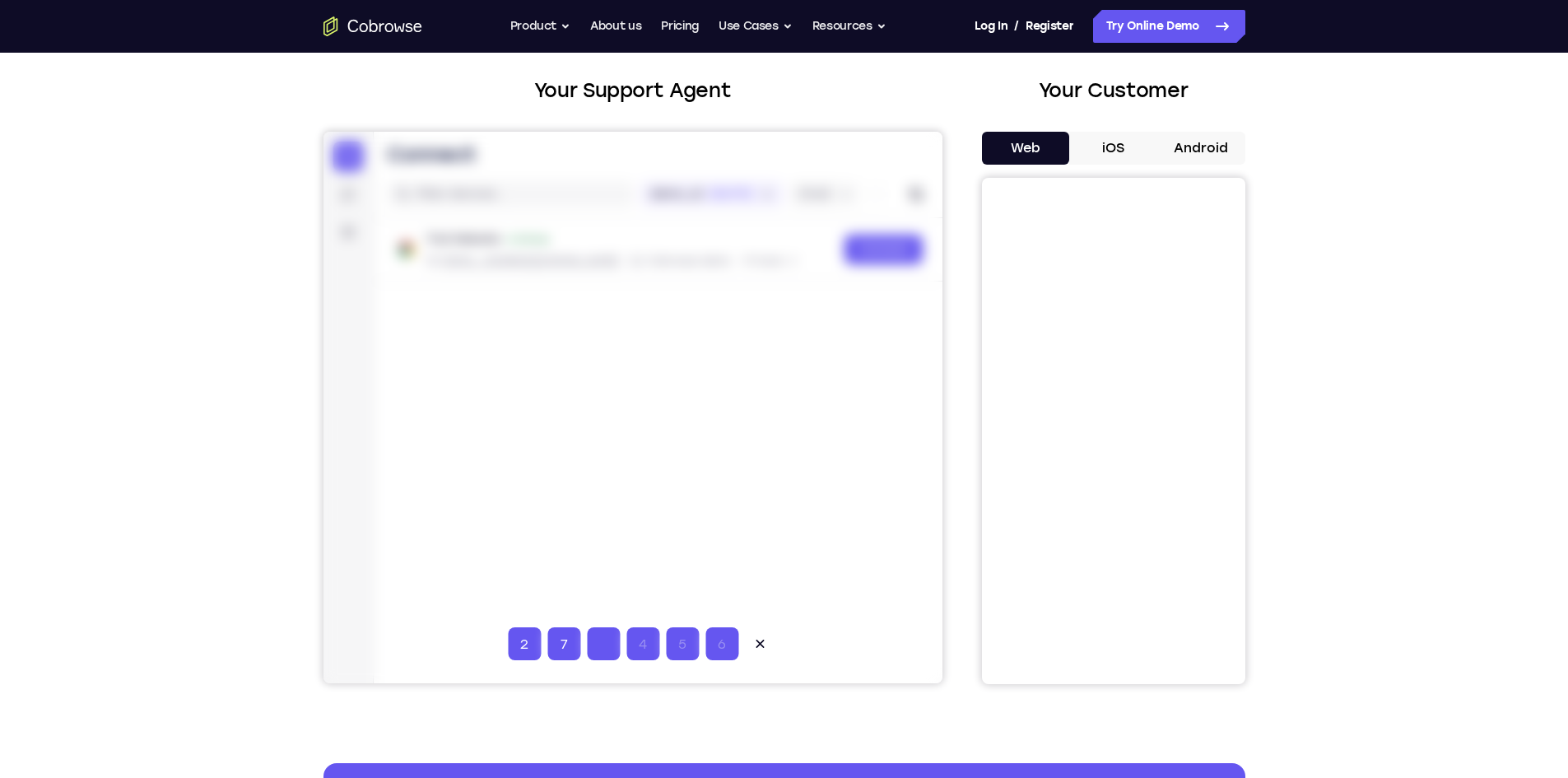
type input "4"
type input "2"
type input "0"
type input "1"
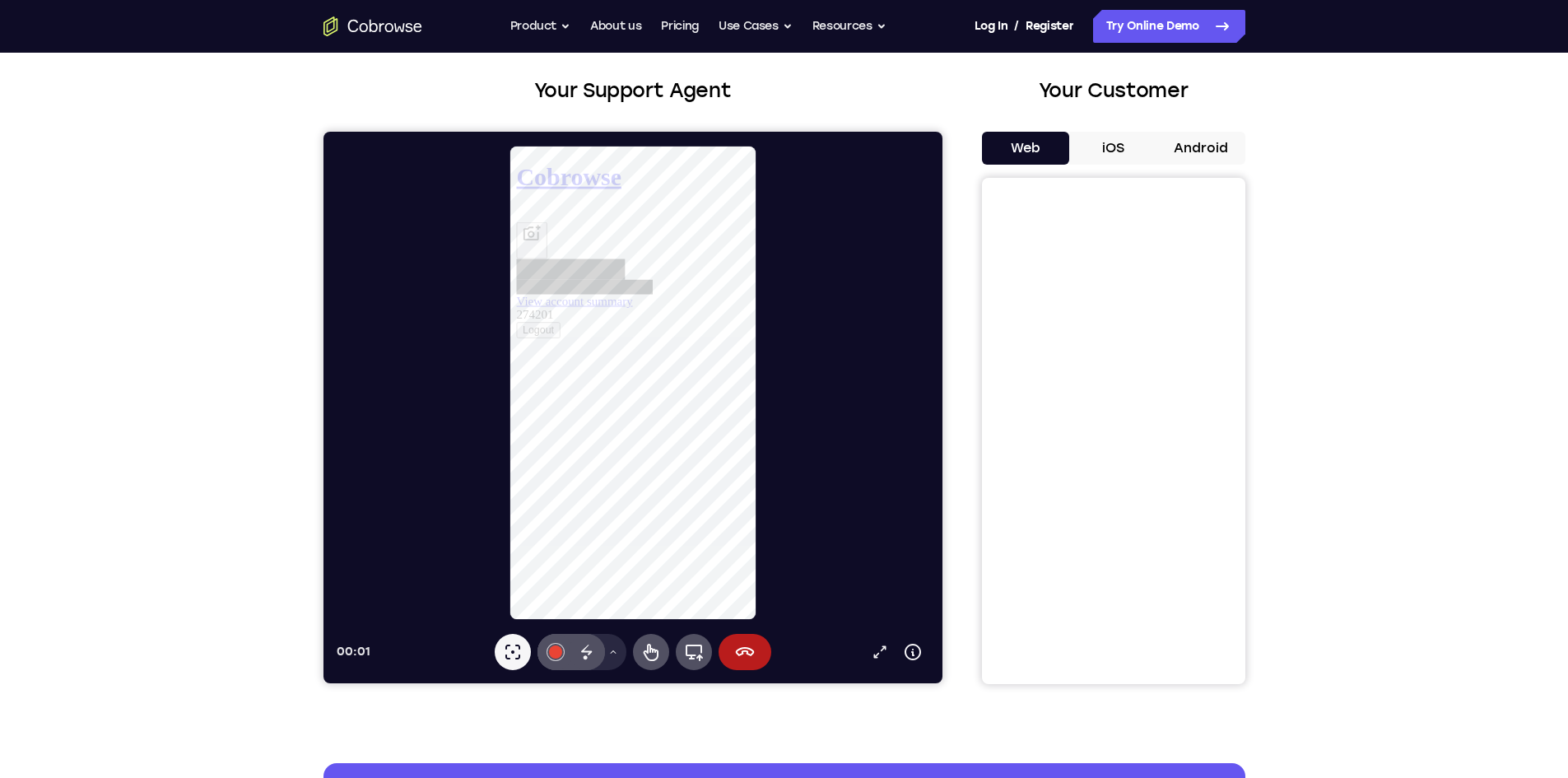
scroll to position [0, 0]
